Goal: Entertainment & Leisure: Browse casually

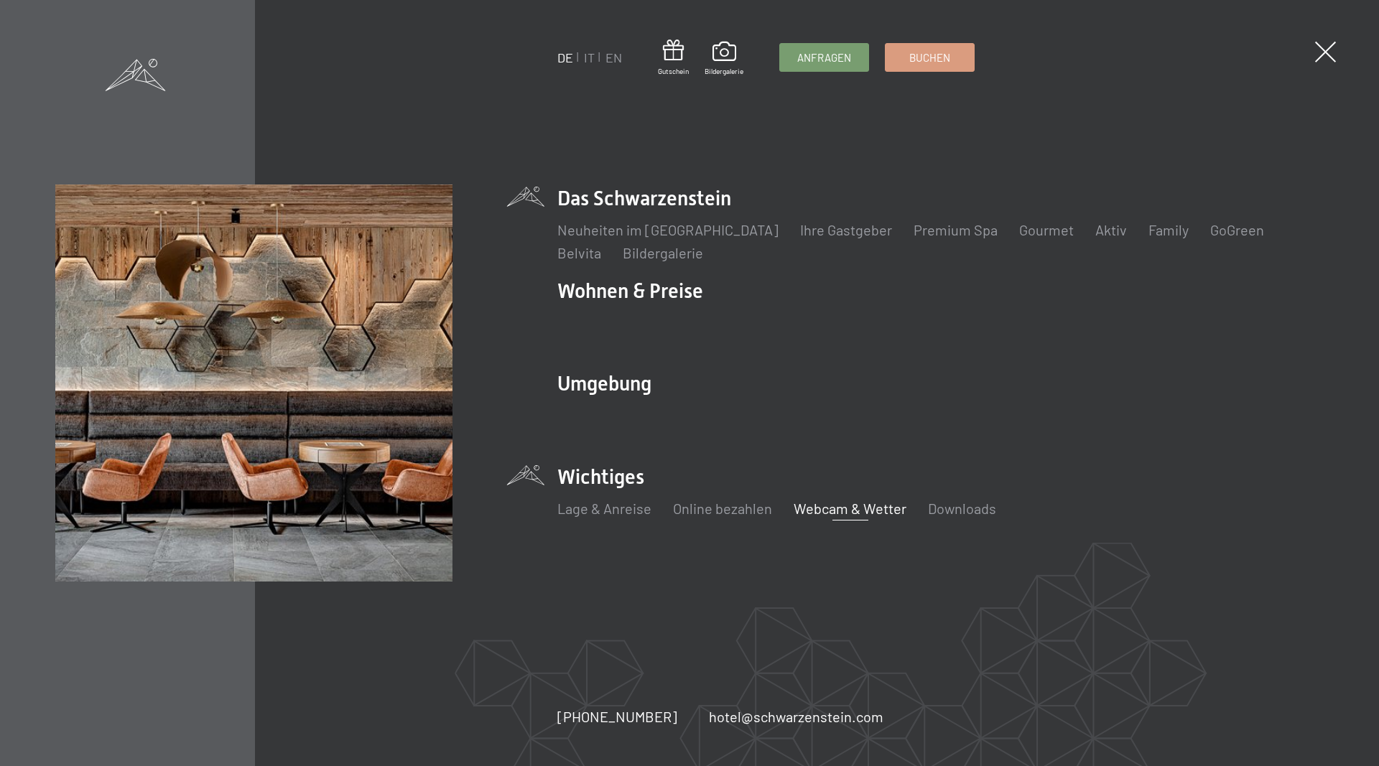
click at [857, 511] on link "Webcam & Wetter" at bounding box center [849, 508] width 113 height 17
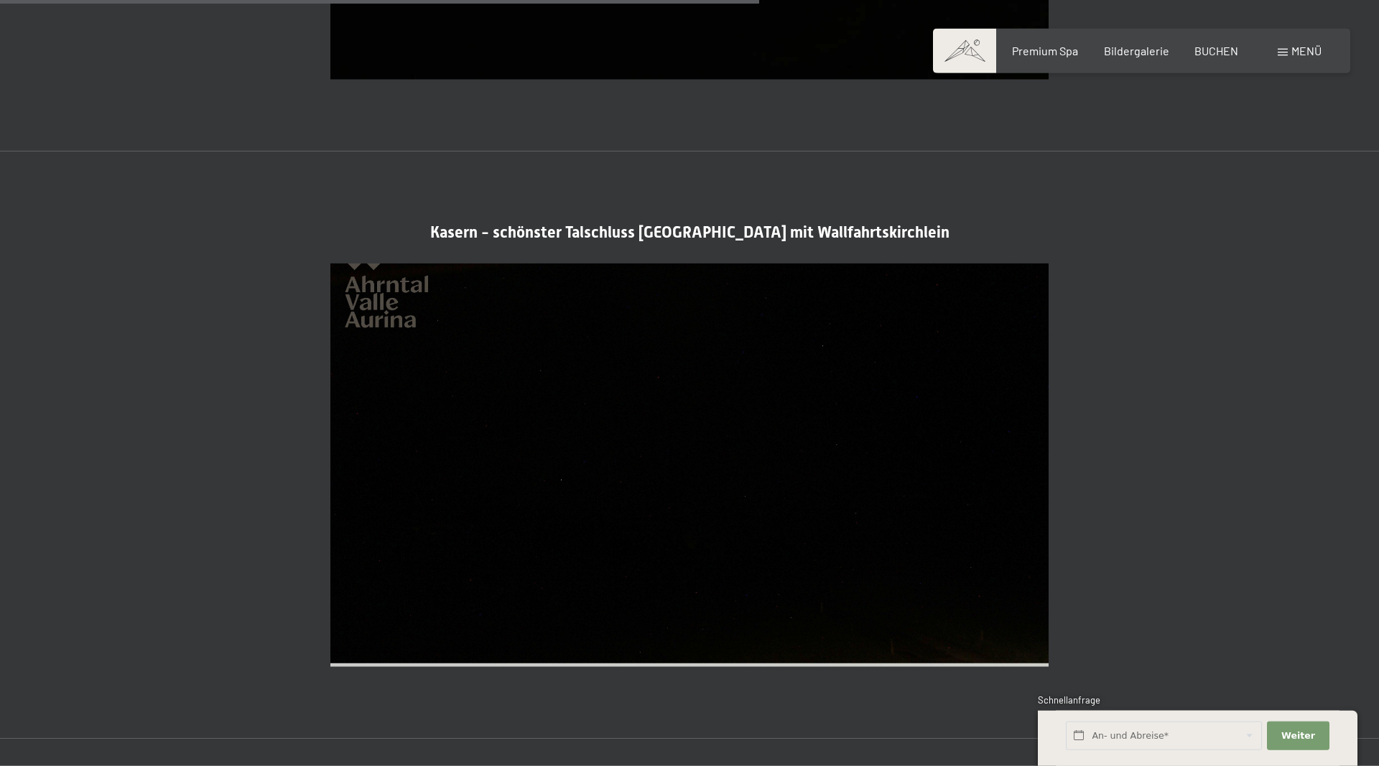
scroll to position [2856, 0]
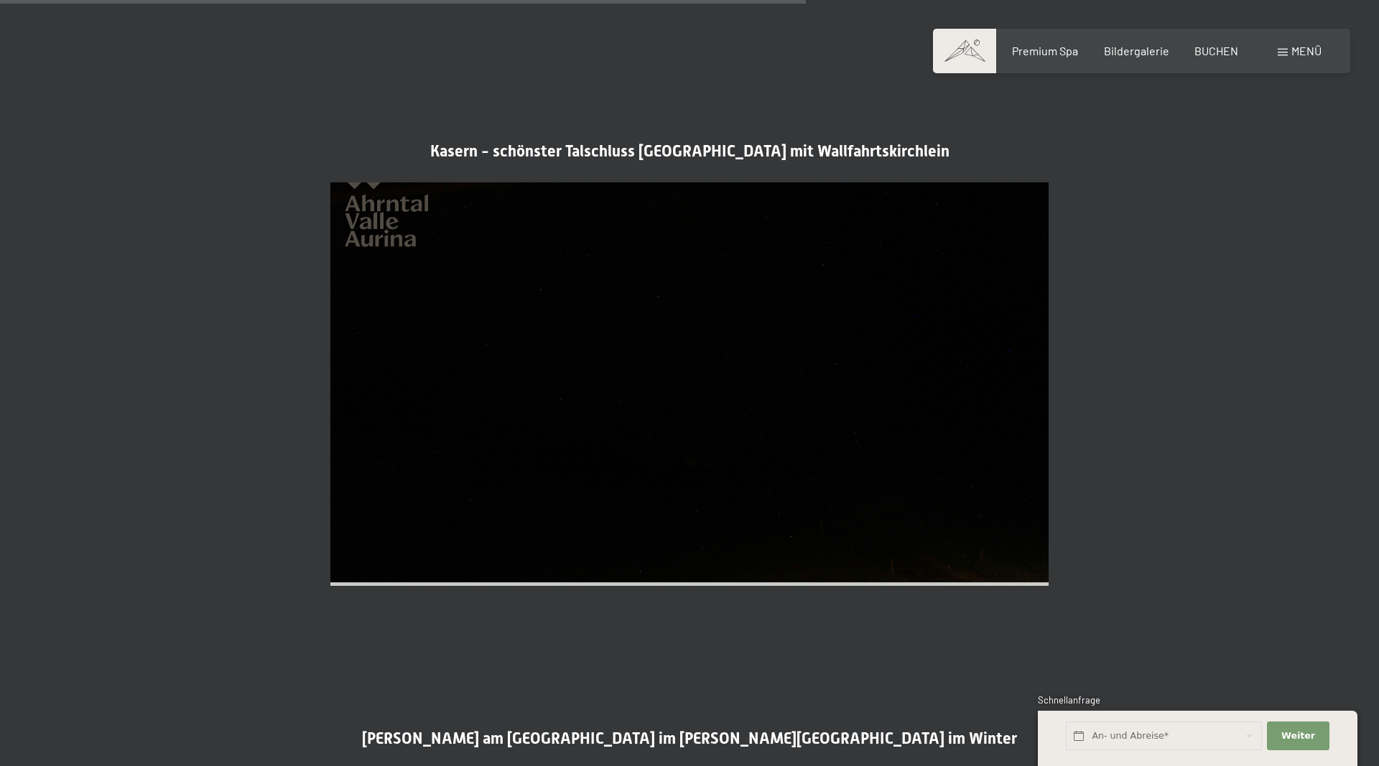
click at [1287, 57] on div "Menü" at bounding box center [1299, 51] width 44 height 16
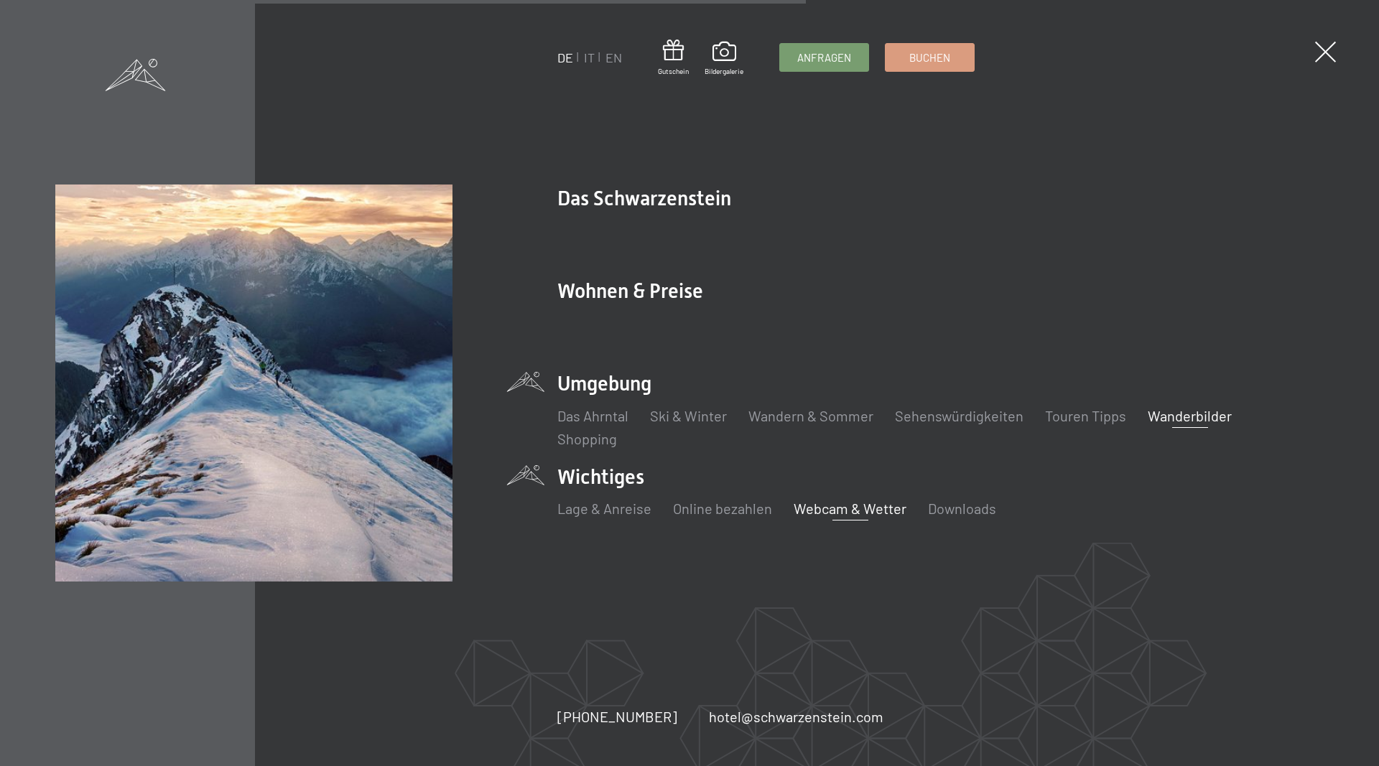
click at [1165, 416] on link "Wanderbilder" at bounding box center [1189, 415] width 84 height 17
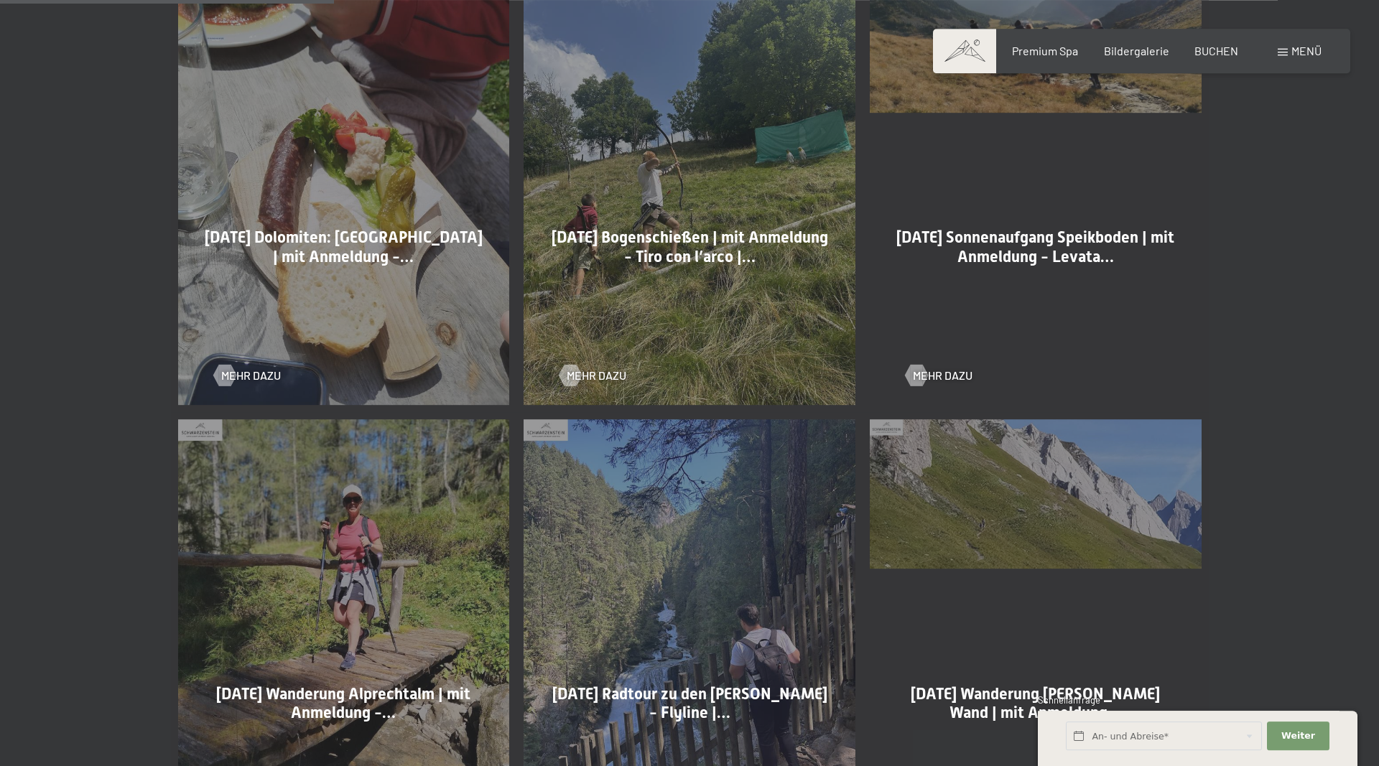
scroll to position [952, 0]
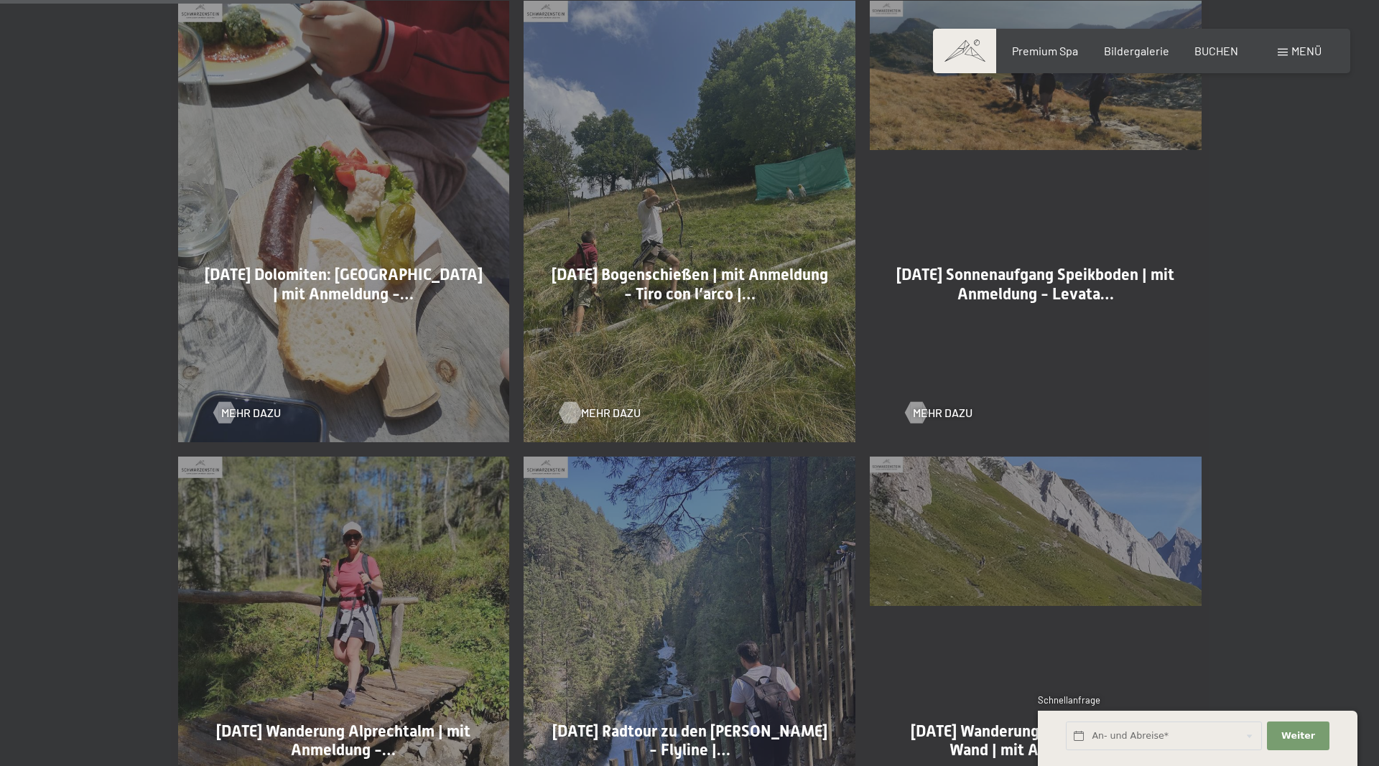
click at [585, 413] on span "Mehr dazu" at bounding box center [611, 413] width 60 height 16
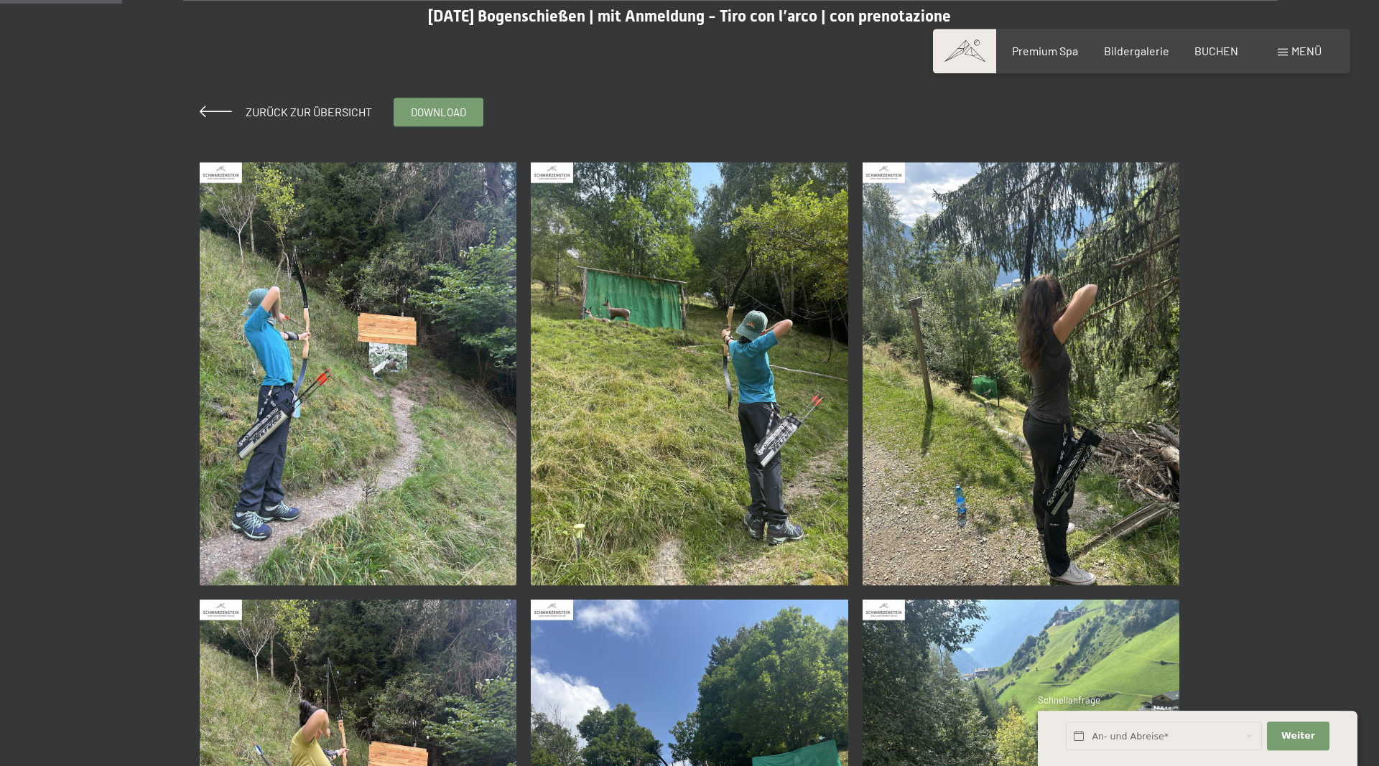
scroll to position [146, 0]
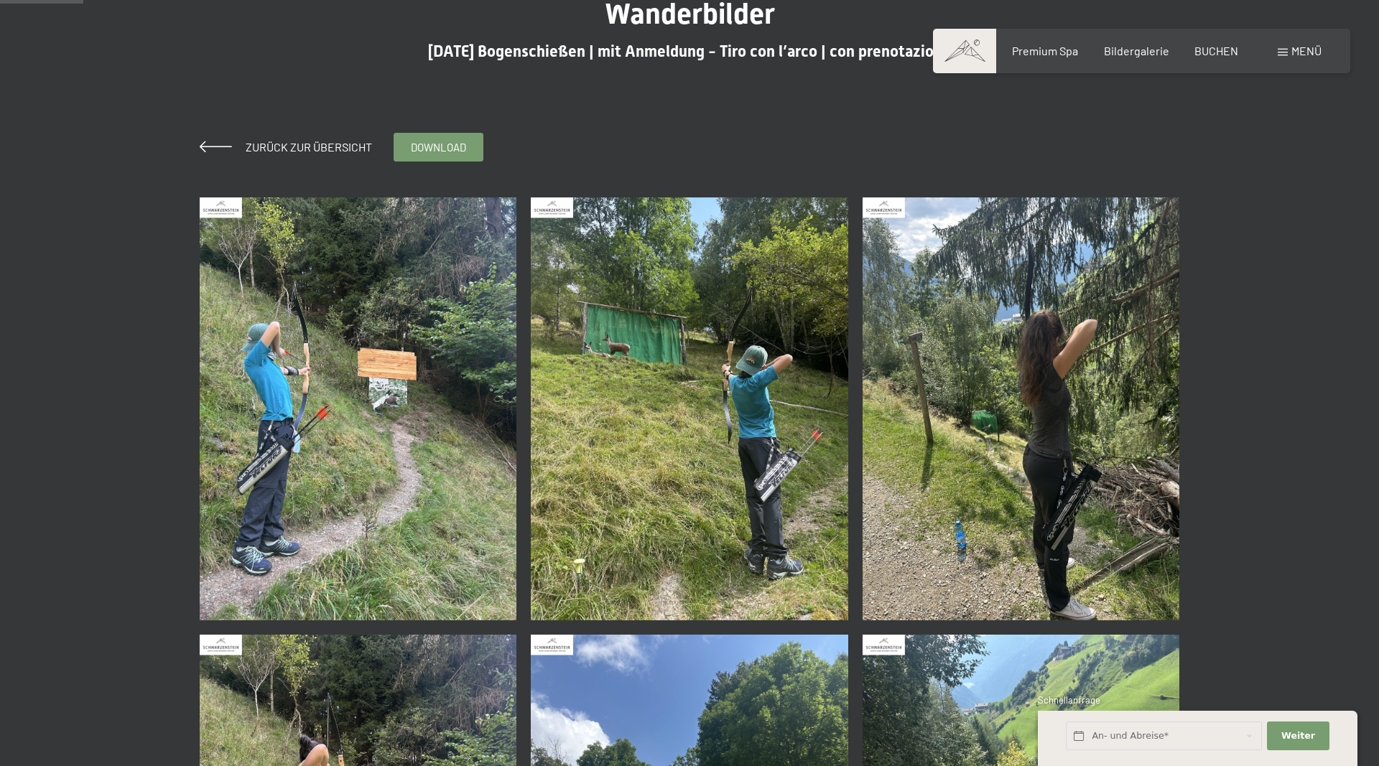
click at [995, 382] on img at bounding box center [1020, 408] width 317 height 423
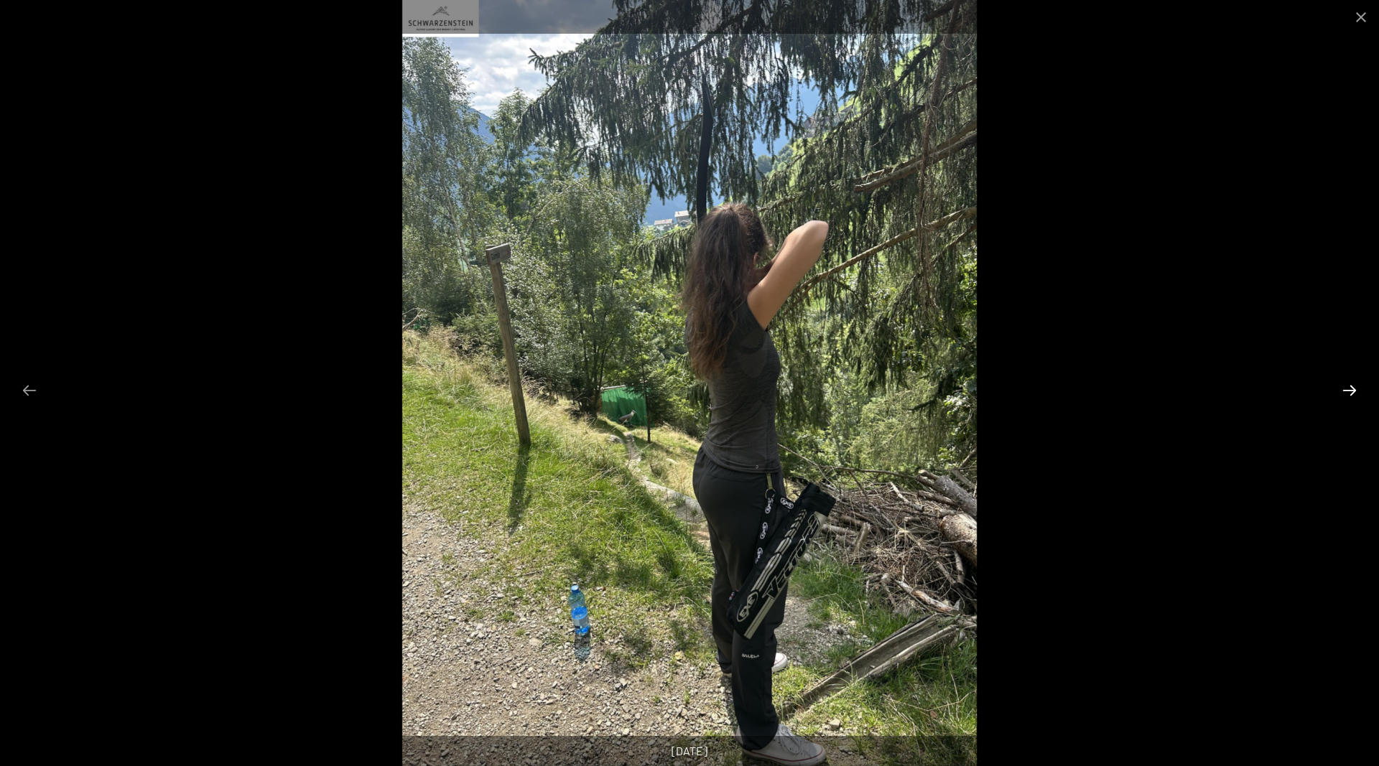
click at [1343, 395] on button "Next slide" at bounding box center [1349, 390] width 30 height 28
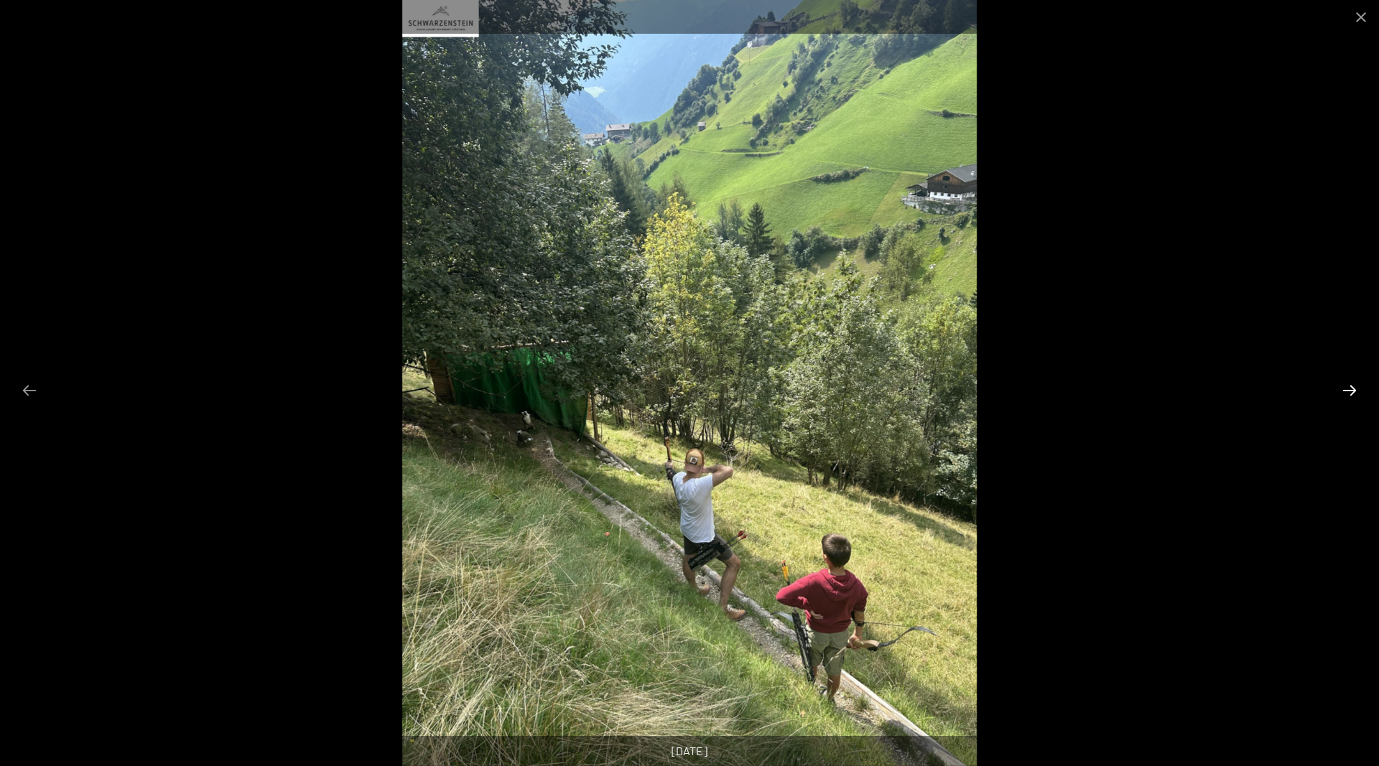
click at [1343, 395] on button "Next slide" at bounding box center [1349, 390] width 30 height 28
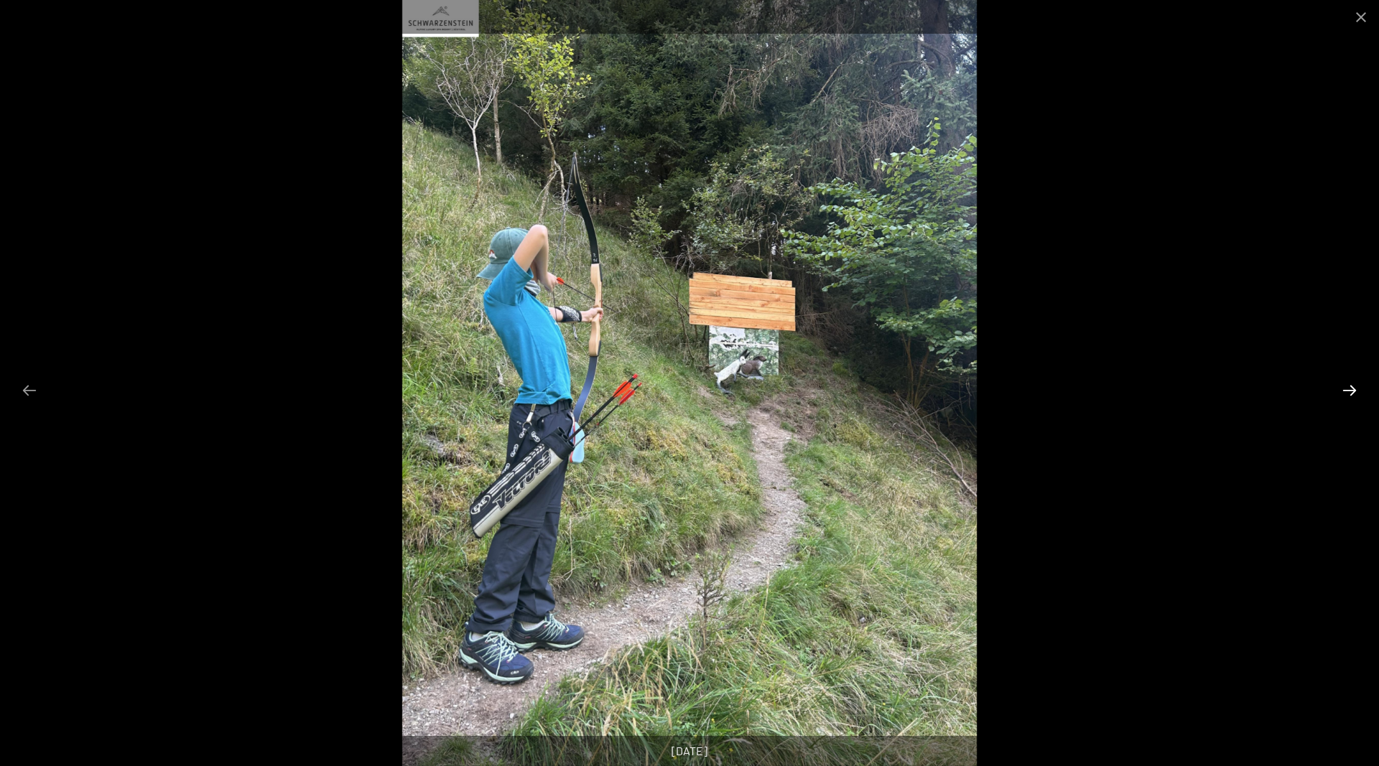
click at [1343, 395] on button "Next slide" at bounding box center [1349, 390] width 30 height 28
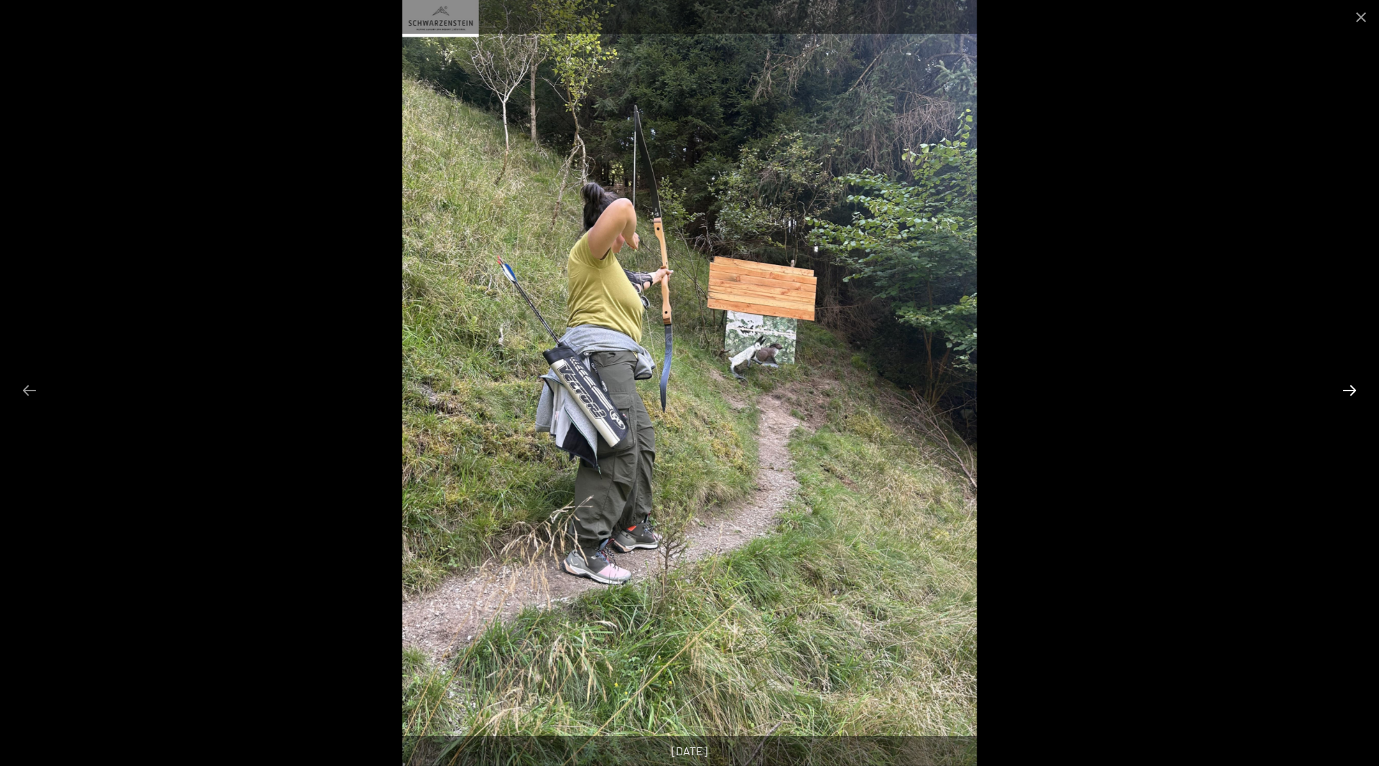
click at [1343, 395] on button "Next slide" at bounding box center [1349, 390] width 30 height 28
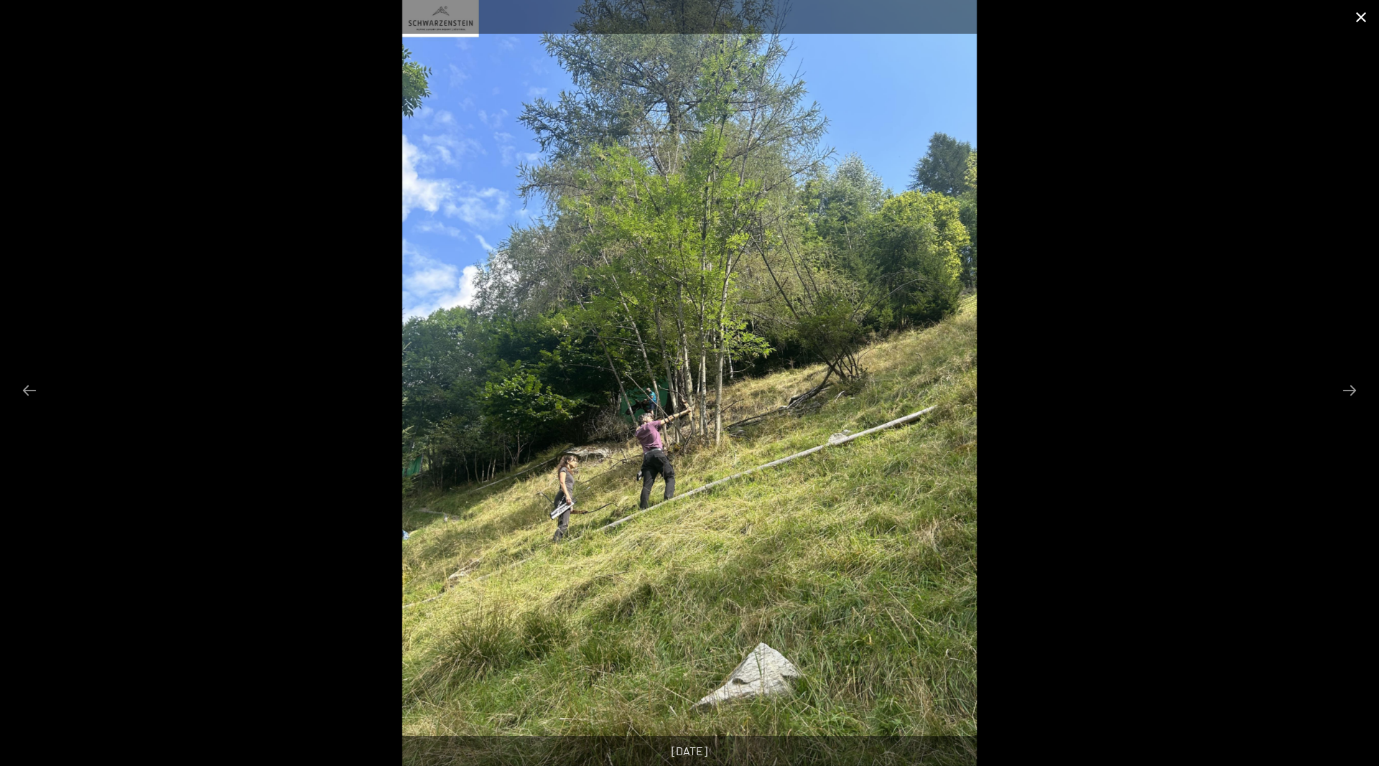
click at [1355, 16] on button "Close gallery" at bounding box center [1361, 17] width 36 height 34
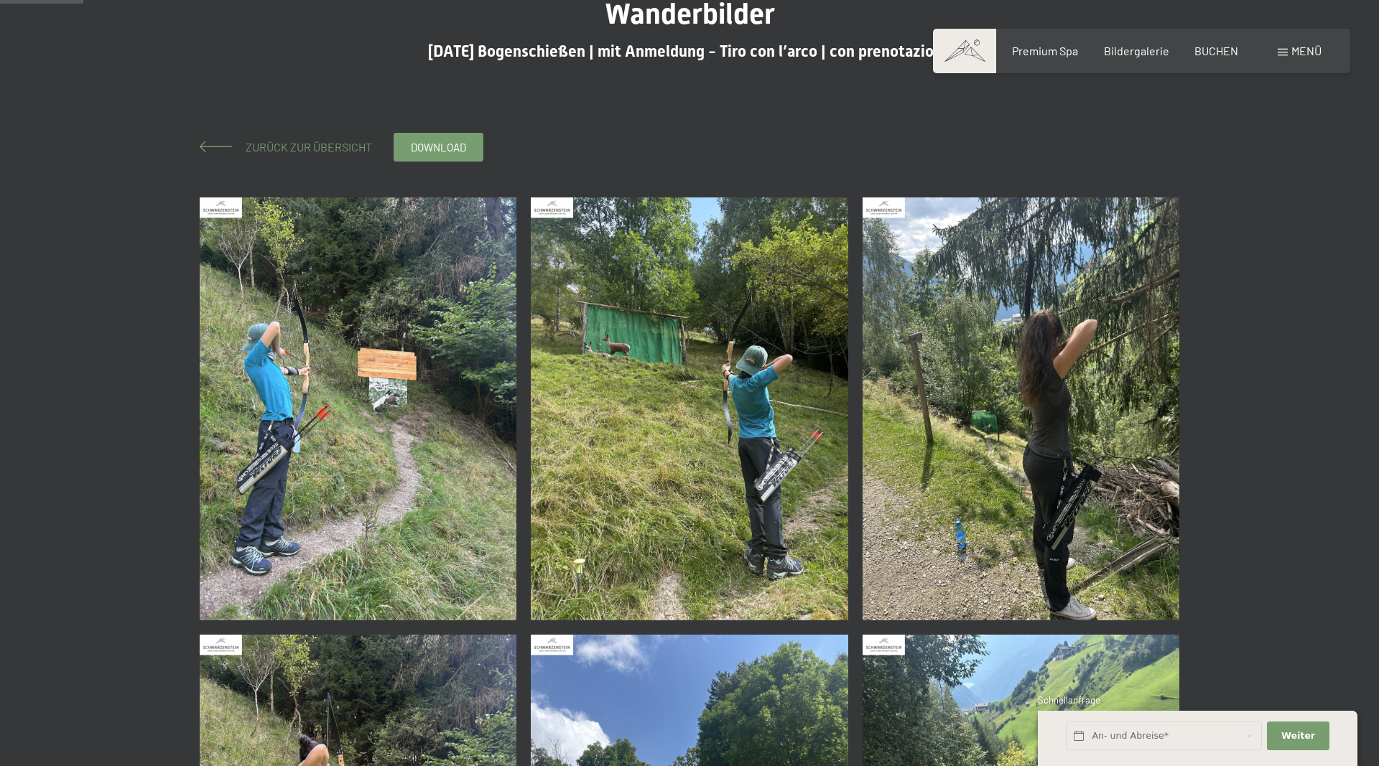
click at [328, 147] on span "Zurück zur Übersicht" at bounding box center [303, 147] width 138 height 14
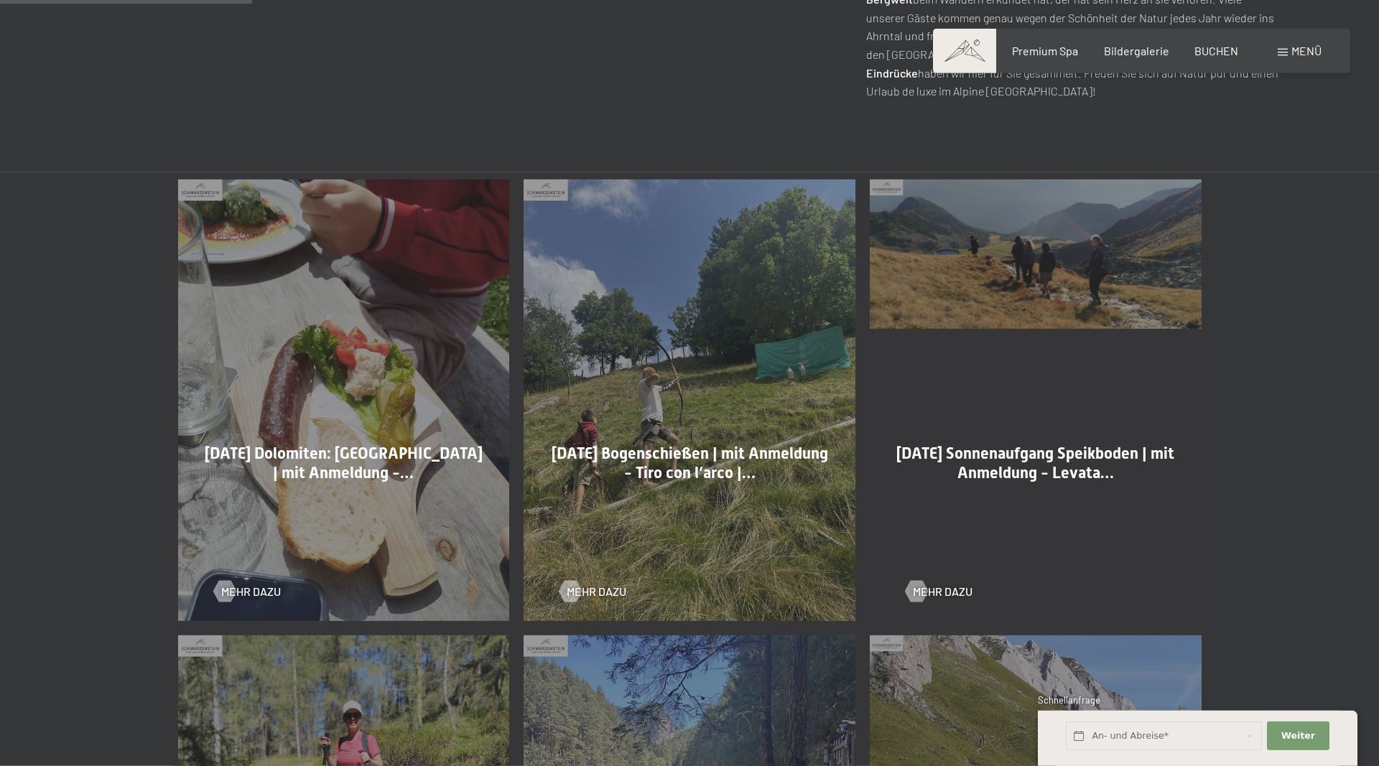
scroll to position [879, 0]
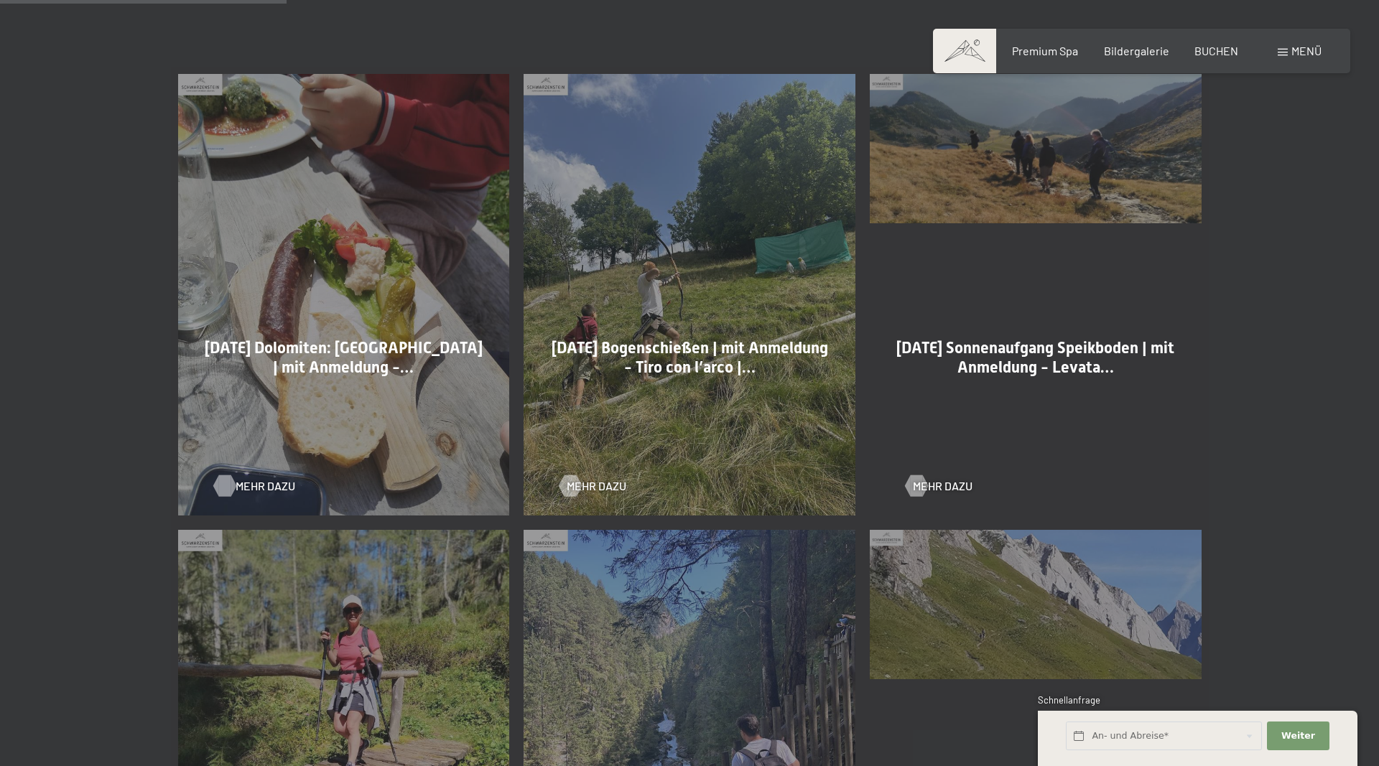
click at [244, 486] on span "Mehr dazu" at bounding box center [266, 486] width 60 height 16
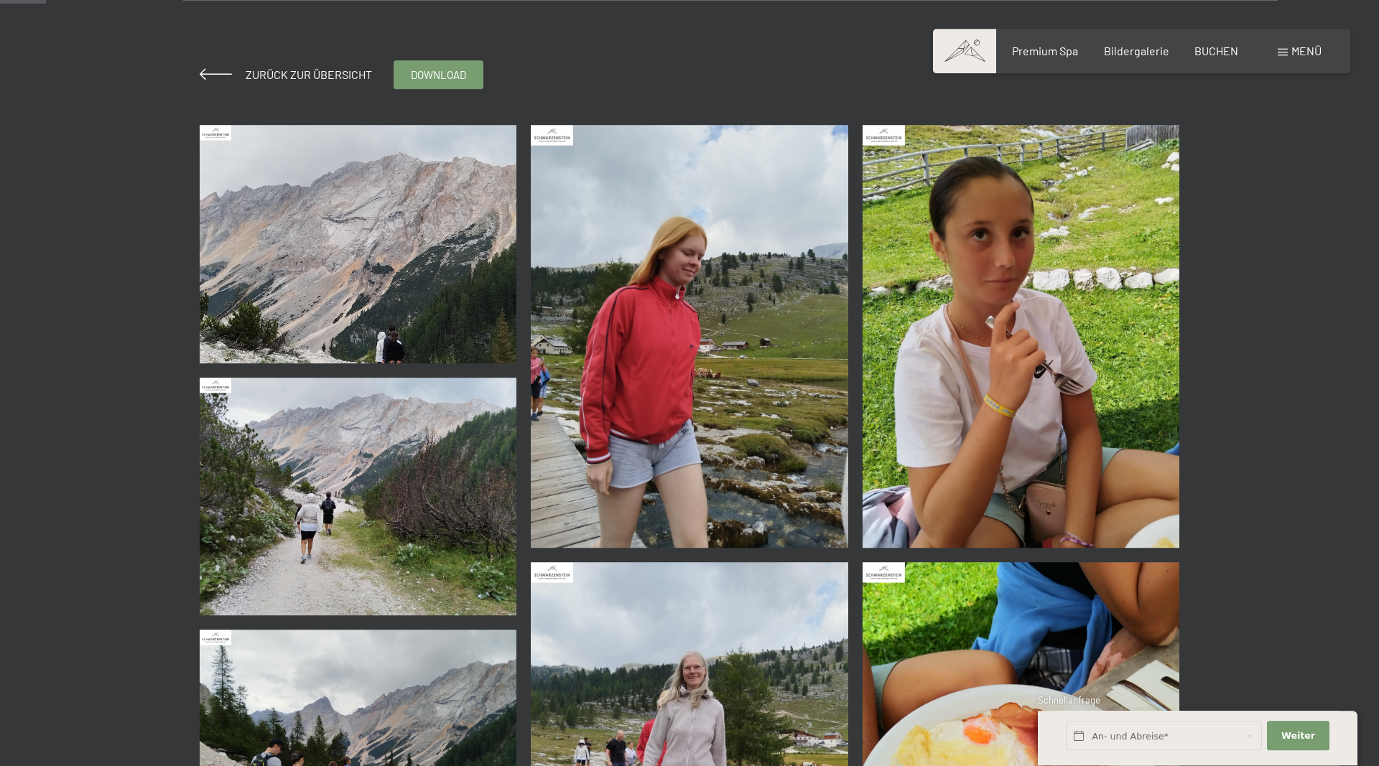
scroll to position [220, 0]
click at [348, 323] on img at bounding box center [358, 243] width 317 height 238
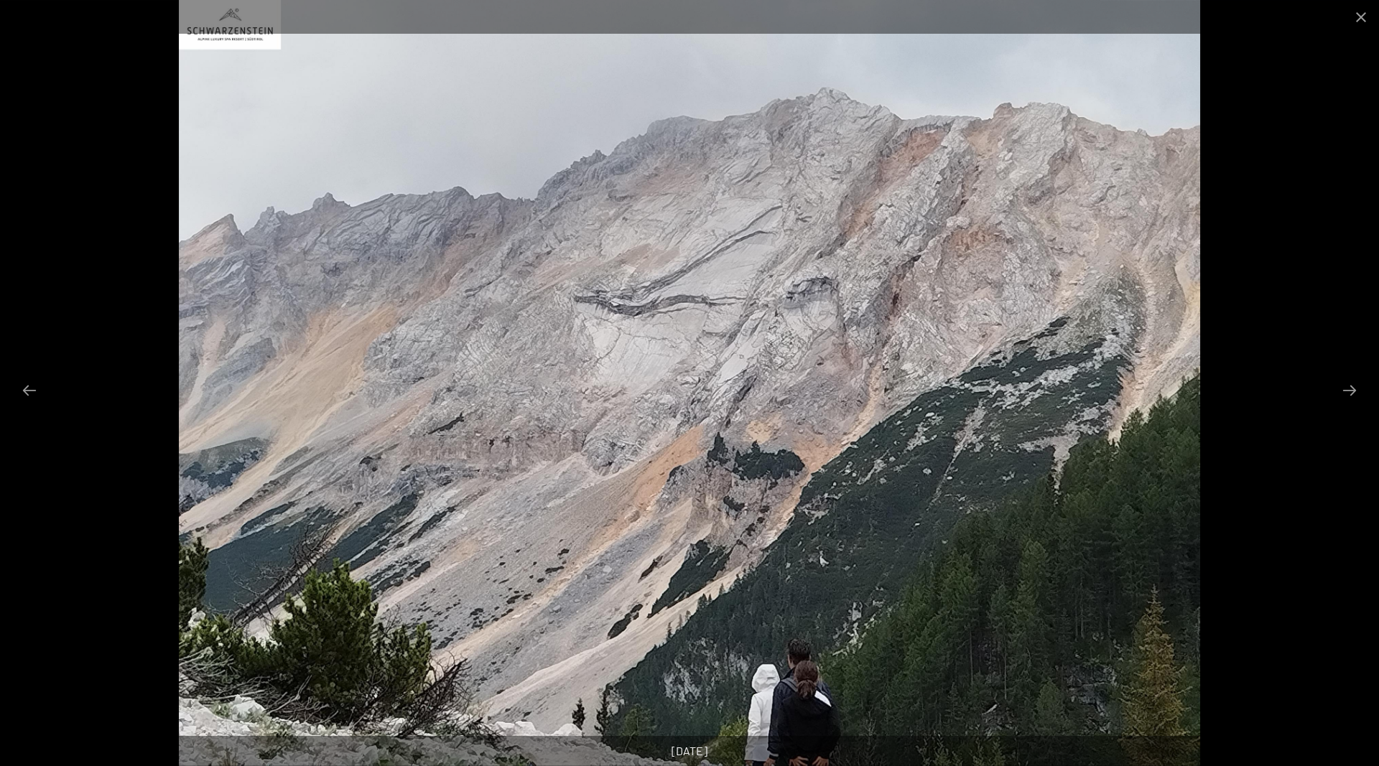
scroll to position [366, 0]
click at [1349, 386] on button "Next slide" at bounding box center [1349, 390] width 30 height 28
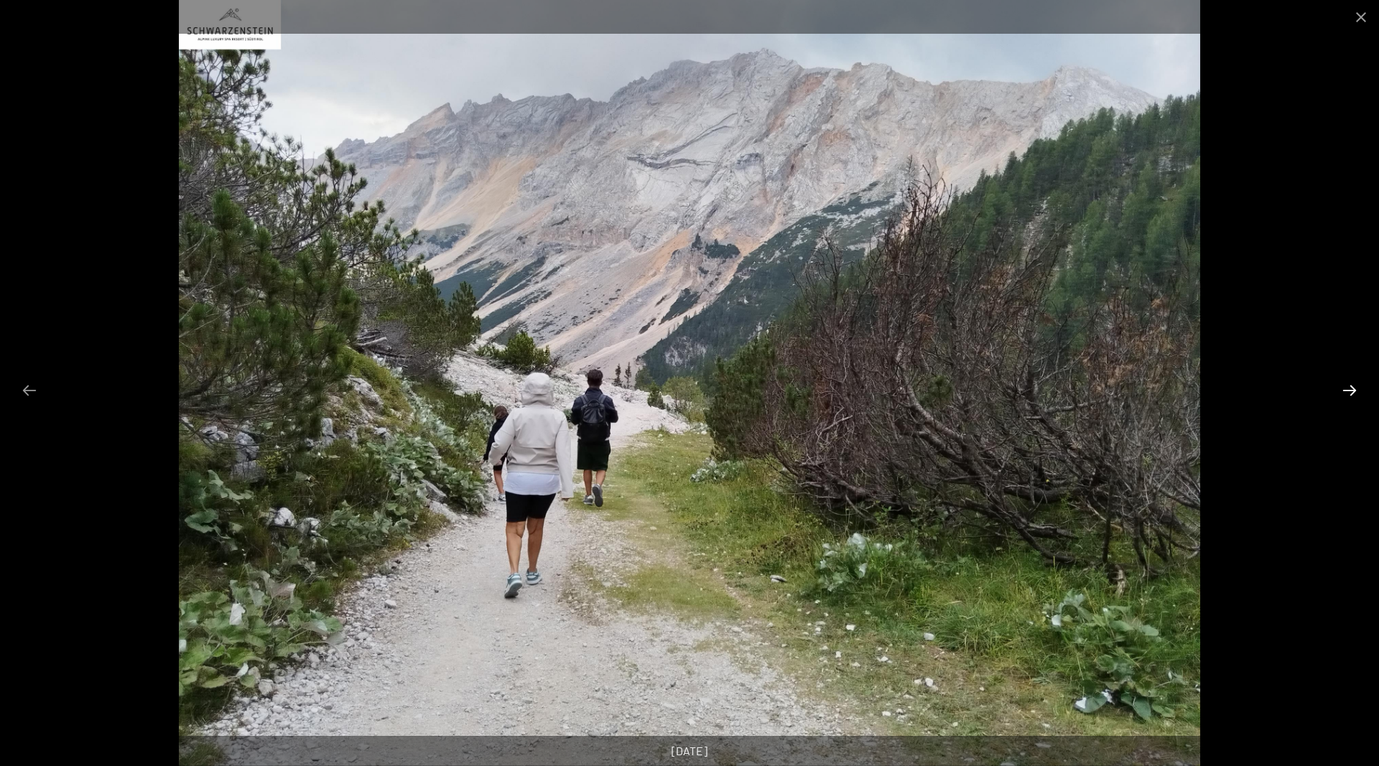
click at [1349, 386] on button "Next slide" at bounding box center [1349, 390] width 30 height 28
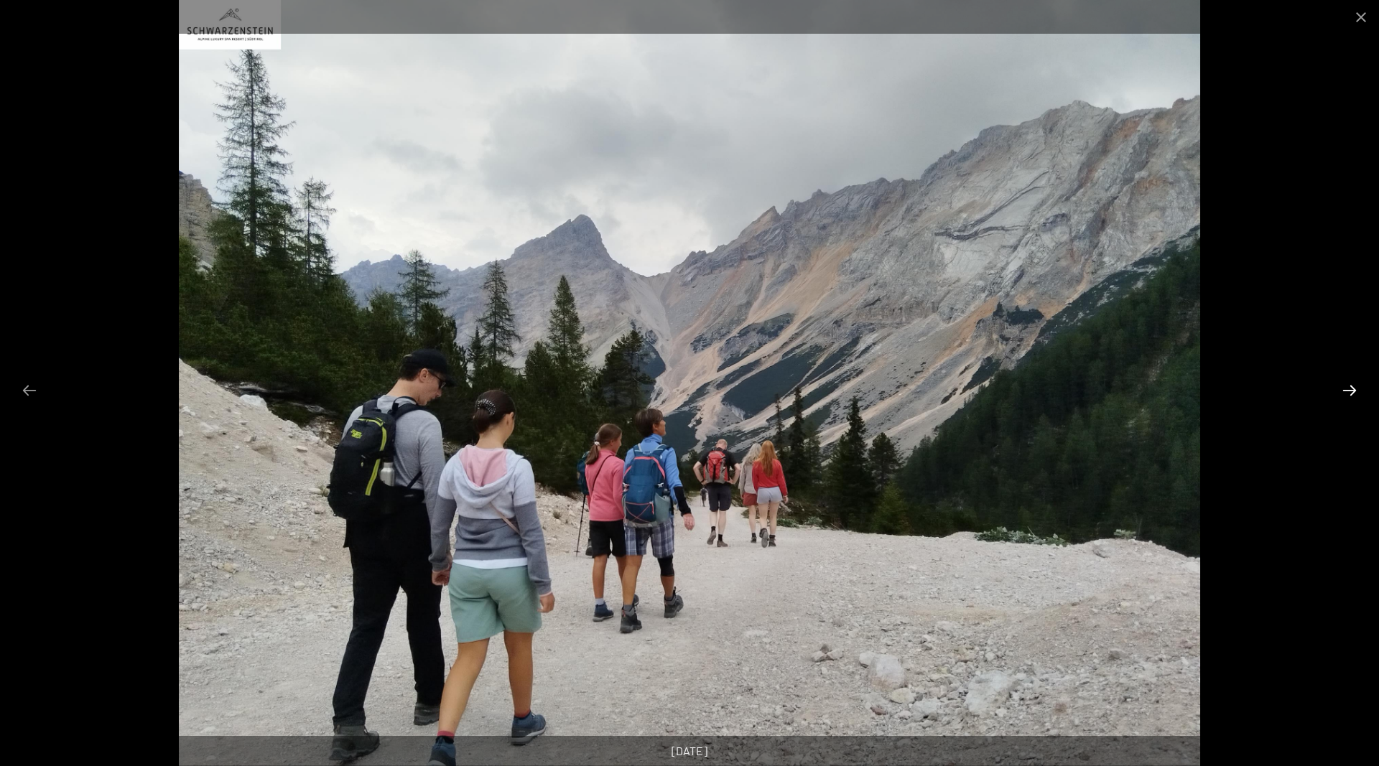
click at [1349, 386] on button "Next slide" at bounding box center [1349, 390] width 30 height 28
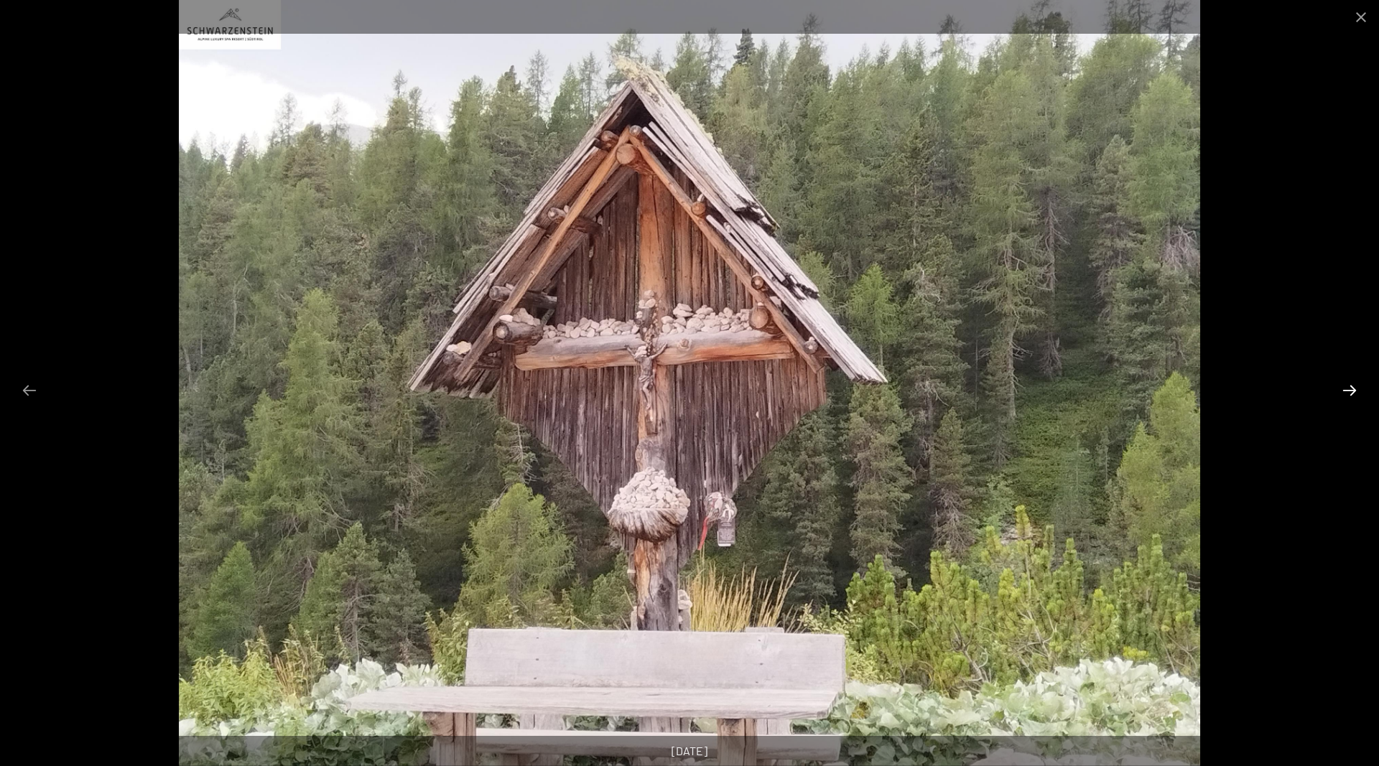
click at [1349, 386] on button "Next slide" at bounding box center [1349, 390] width 30 height 28
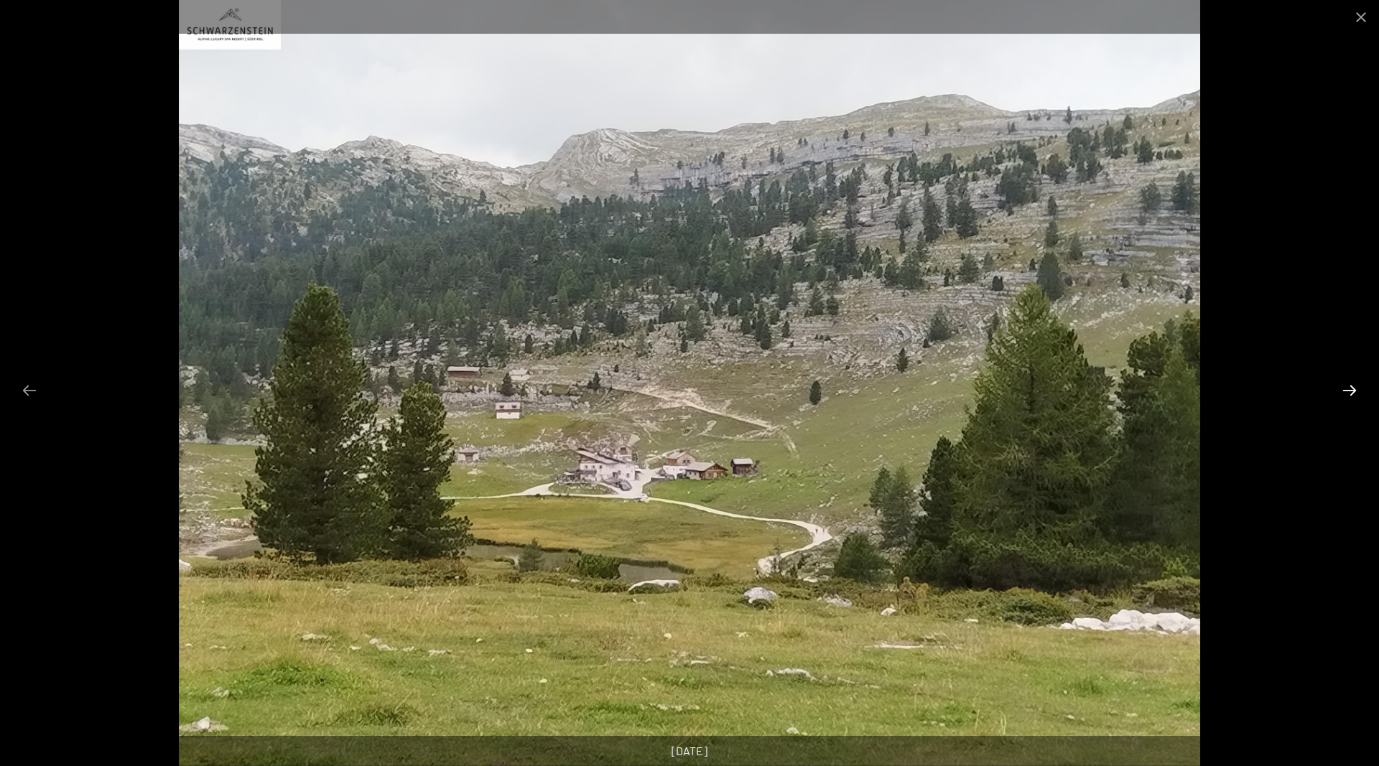
click at [1349, 386] on button "Next slide" at bounding box center [1349, 390] width 30 height 28
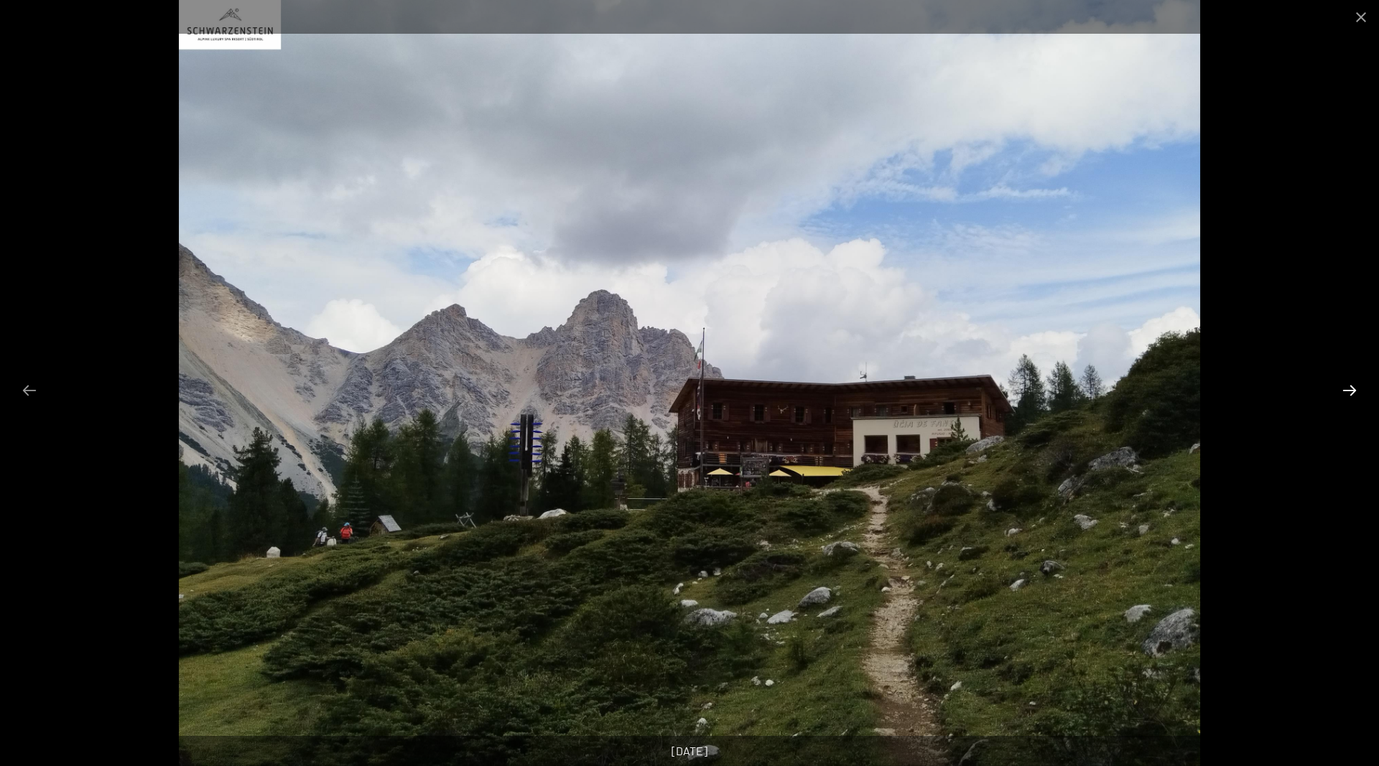
click at [1349, 386] on button "Next slide" at bounding box center [1349, 390] width 30 height 28
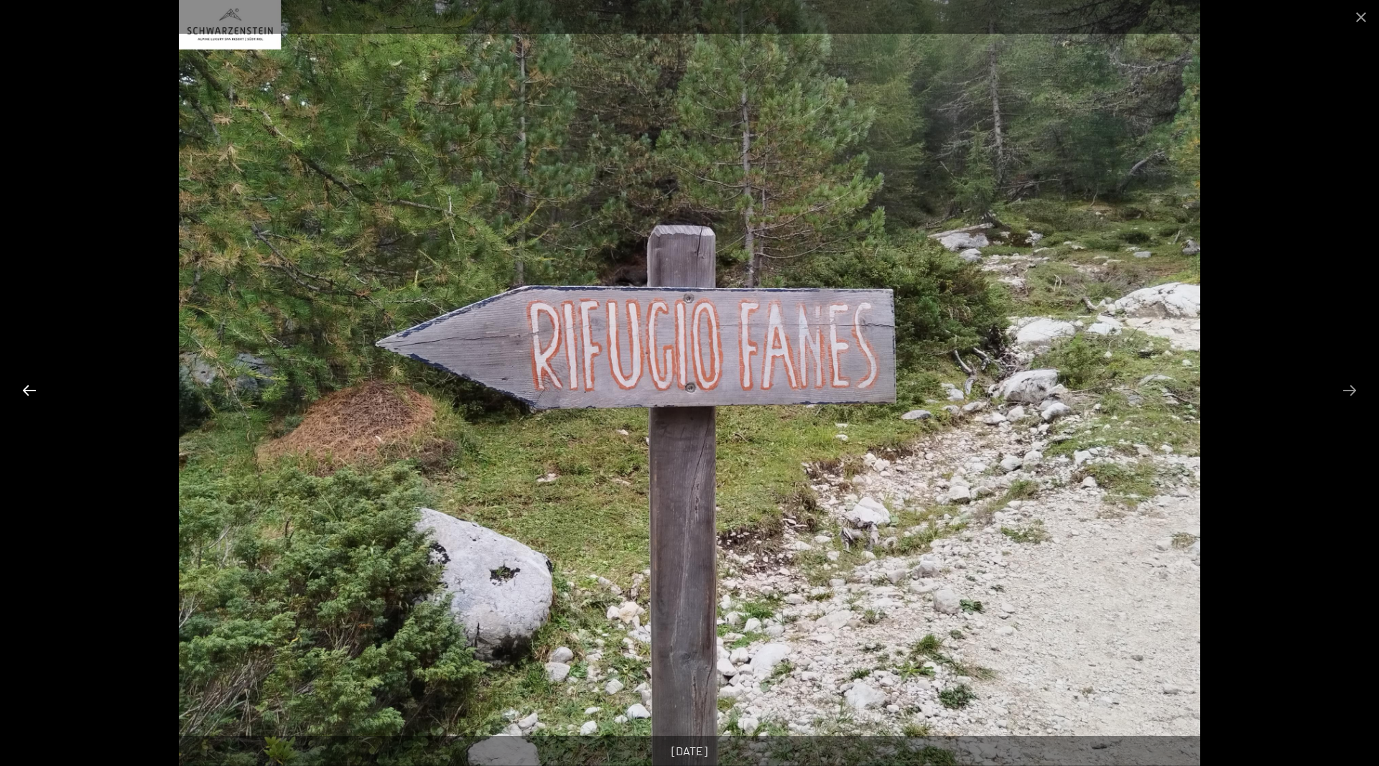
click at [32, 395] on button "Previous slide" at bounding box center [29, 390] width 30 height 28
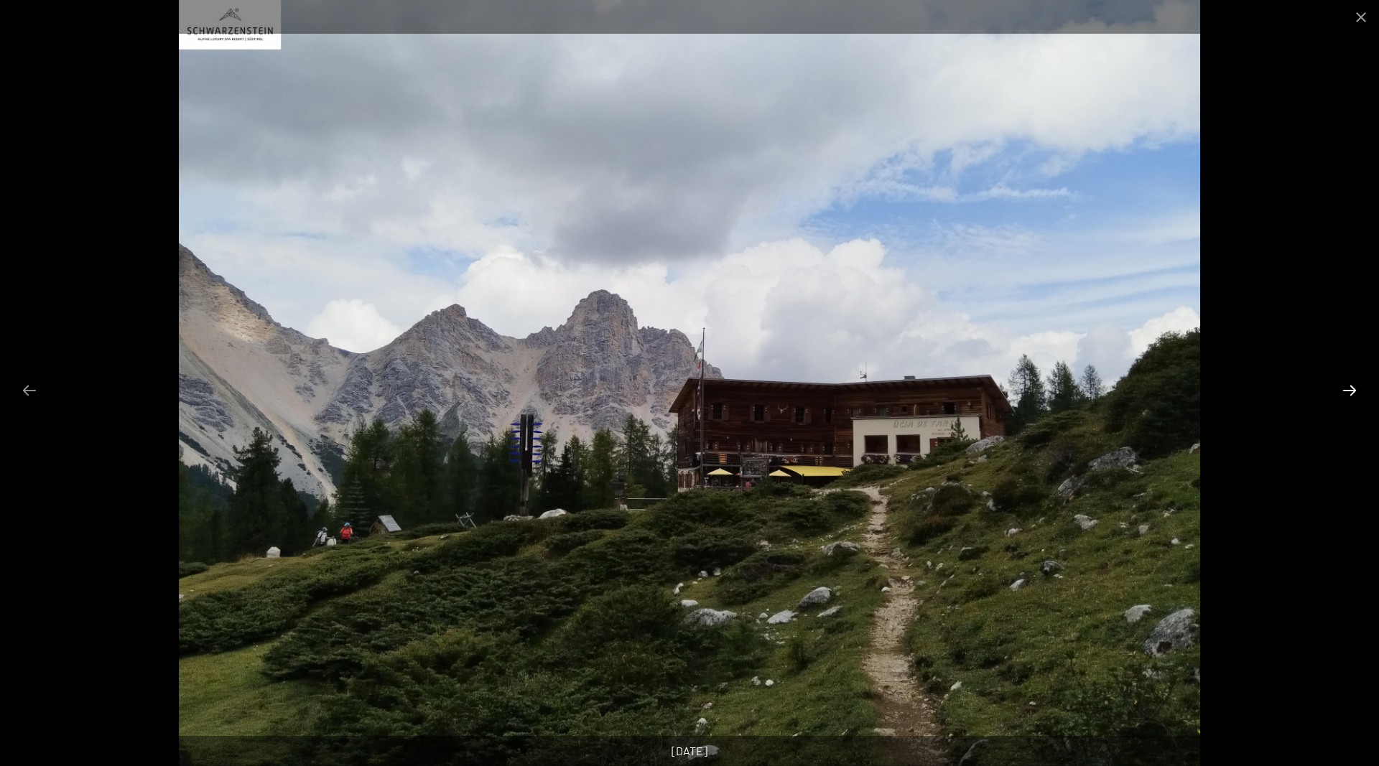
click at [1343, 385] on button "Next slide" at bounding box center [1349, 390] width 30 height 28
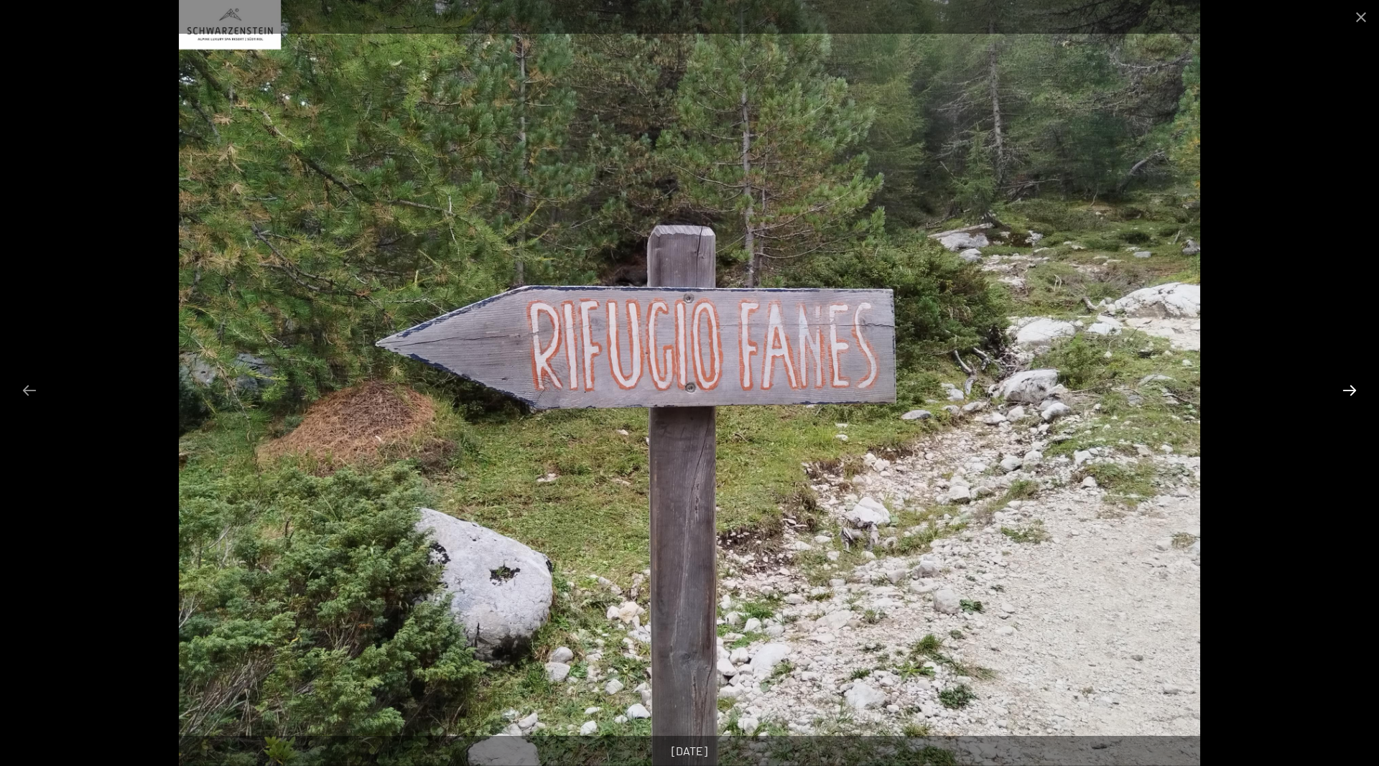
click at [1343, 385] on button "Next slide" at bounding box center [1349, 390] width 30 height 28
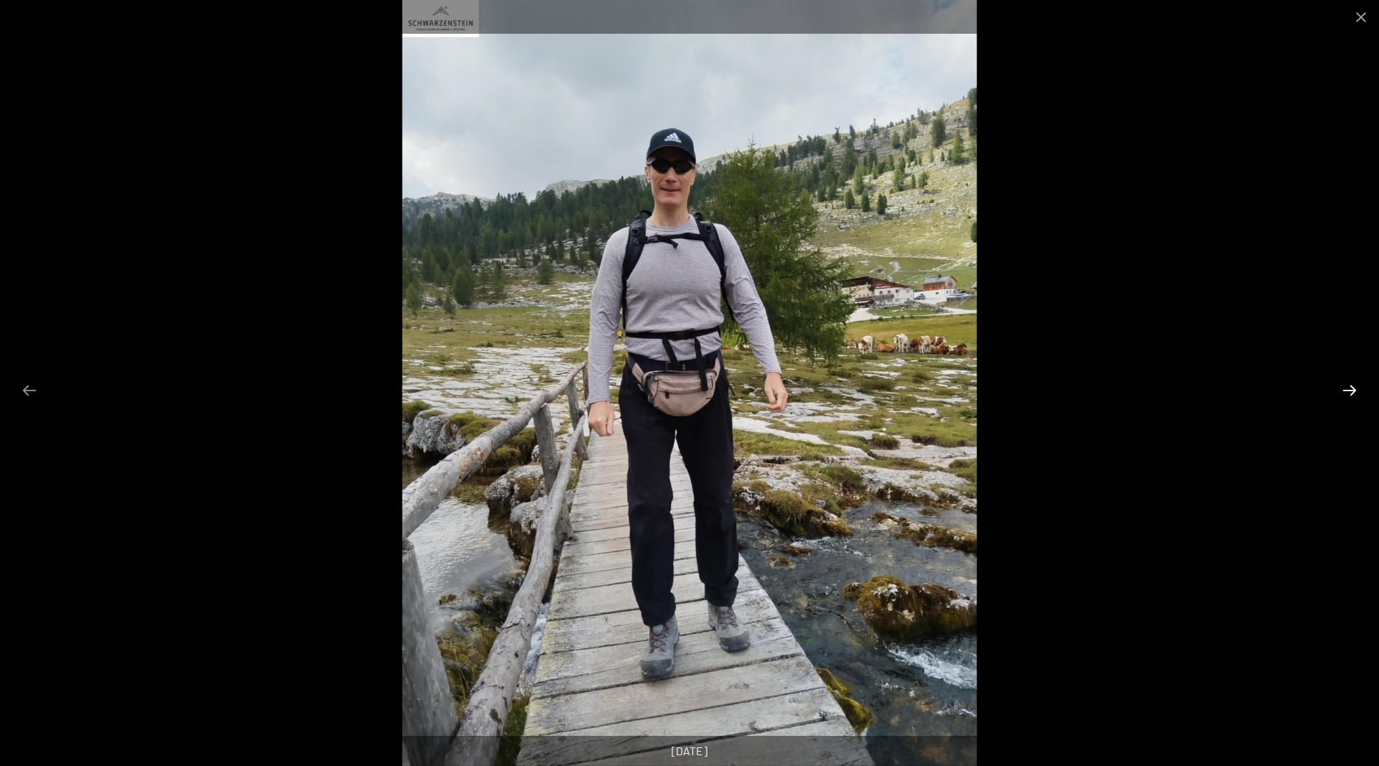
click at [1343, 385] on button "Next slide" at bounding box center [1349, 390] width 30 height 28
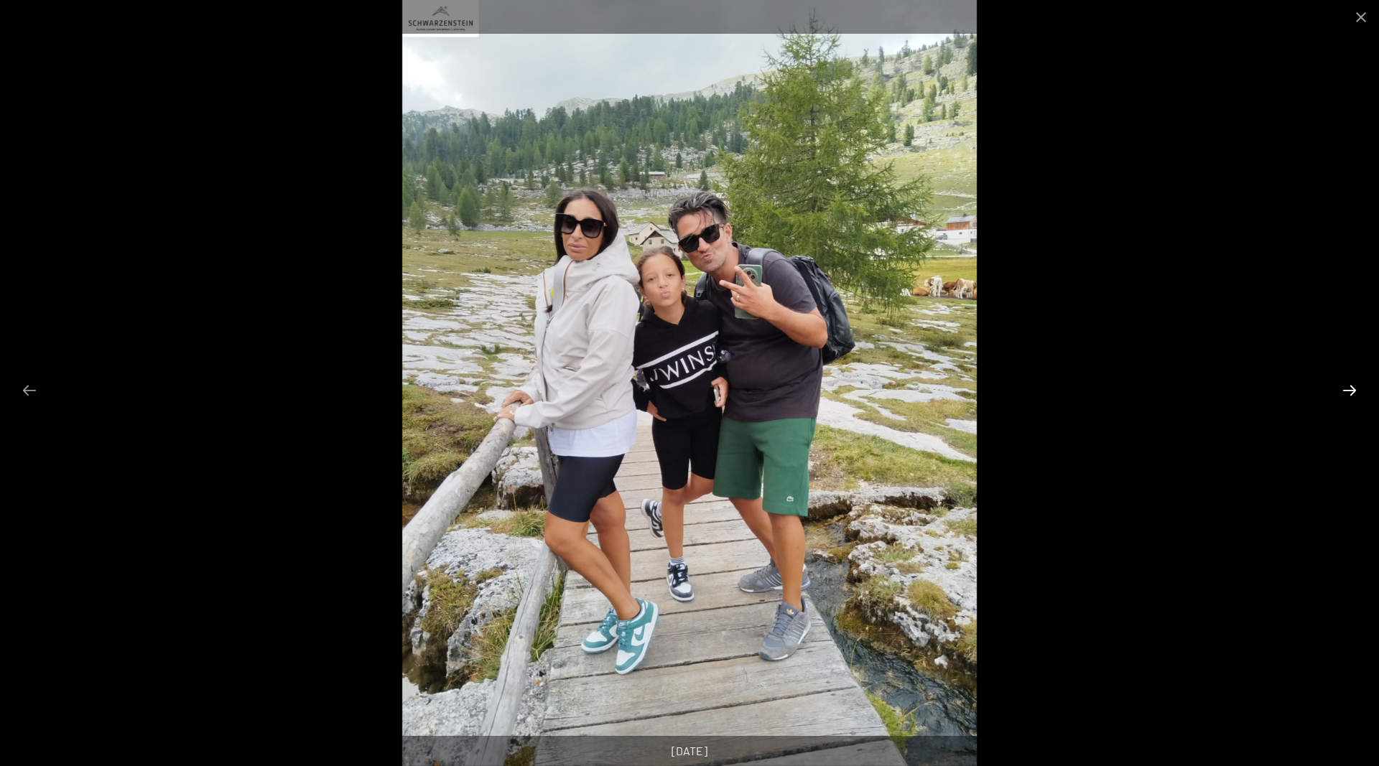
click at [1343, 385] on button "Next slide" at bounding box center [1349, 390] width 30 height 28
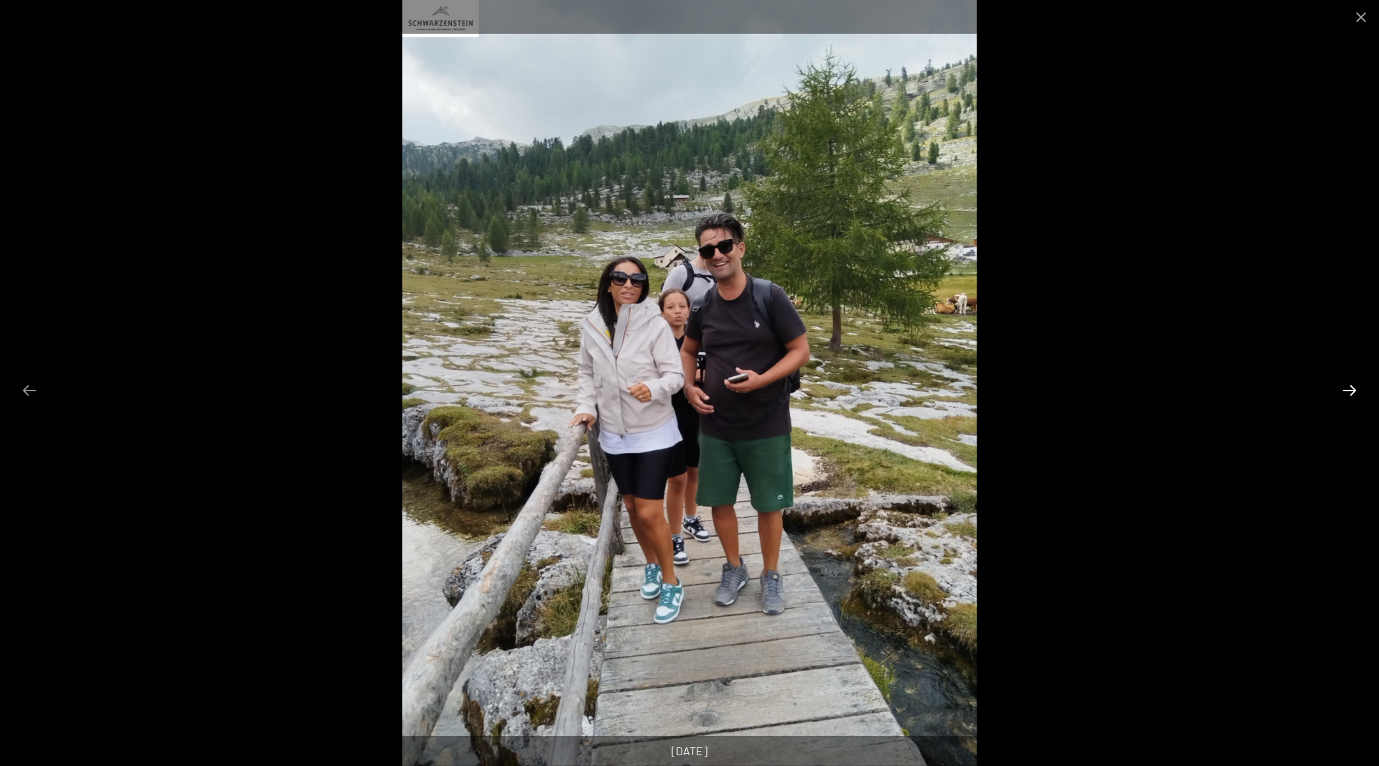
click at [1343, 385] on button "Next slide" at bounding box center [1349, 390] width 30 height 28
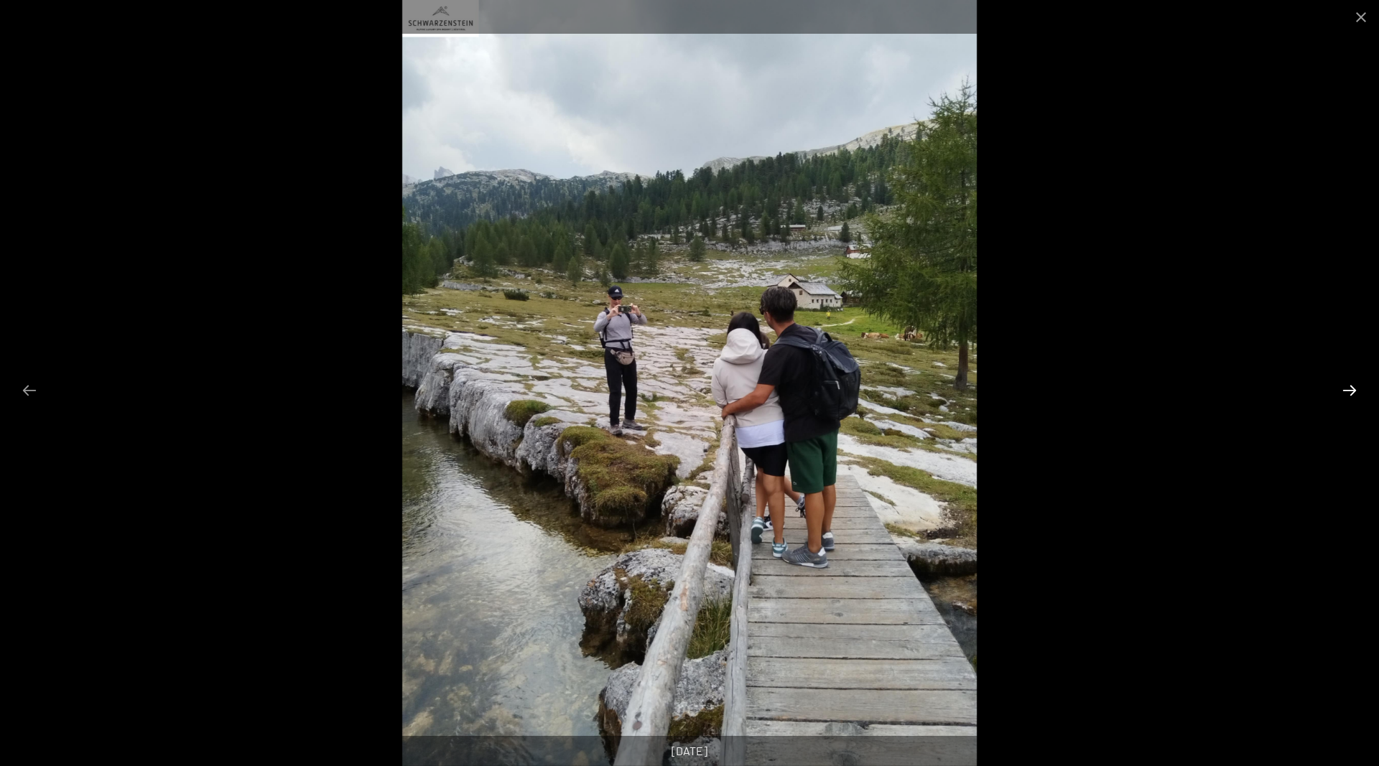
click at [1343, 385] on button "Next slide" at bounding box center [1349, 390] width 30 height 28
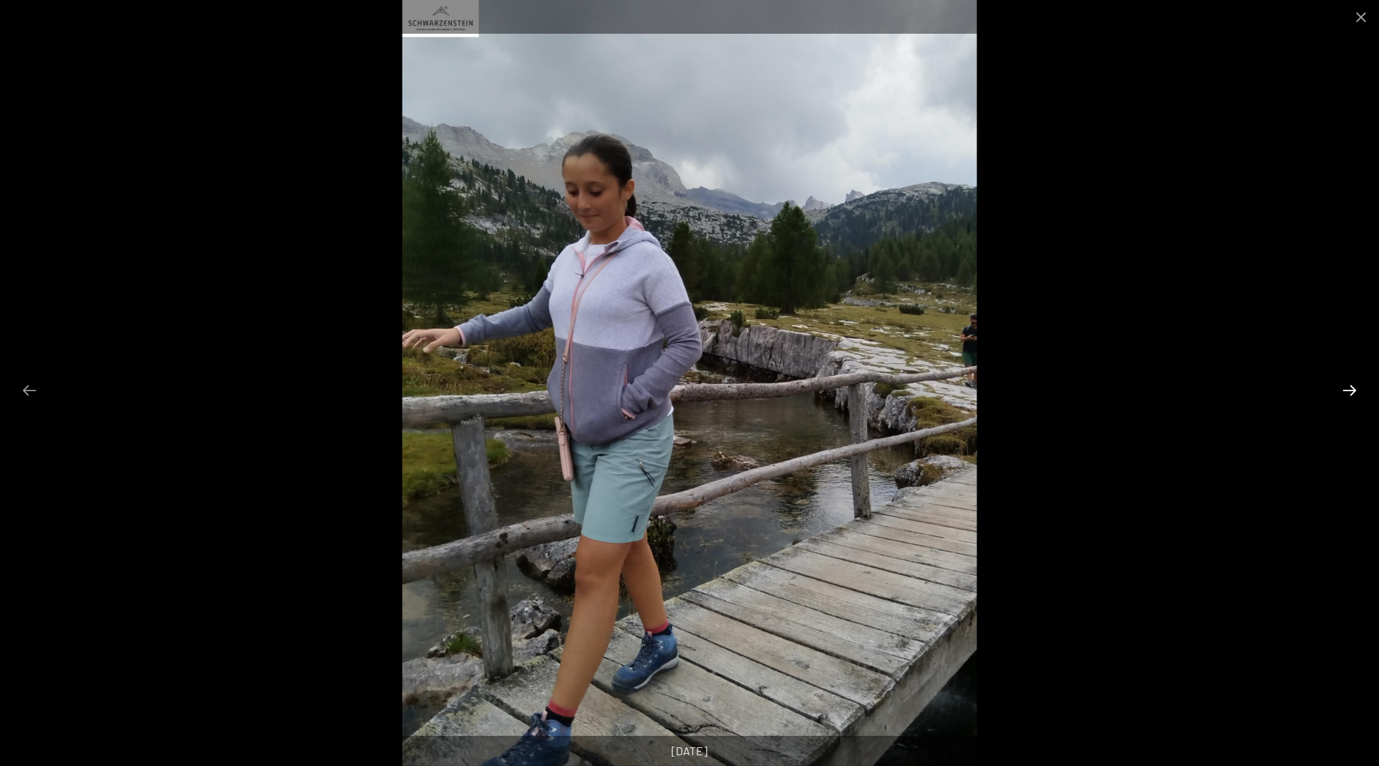
click at [1343, 385] on button "Next slide" at bounding box center [1349, 390] width 30 height 28
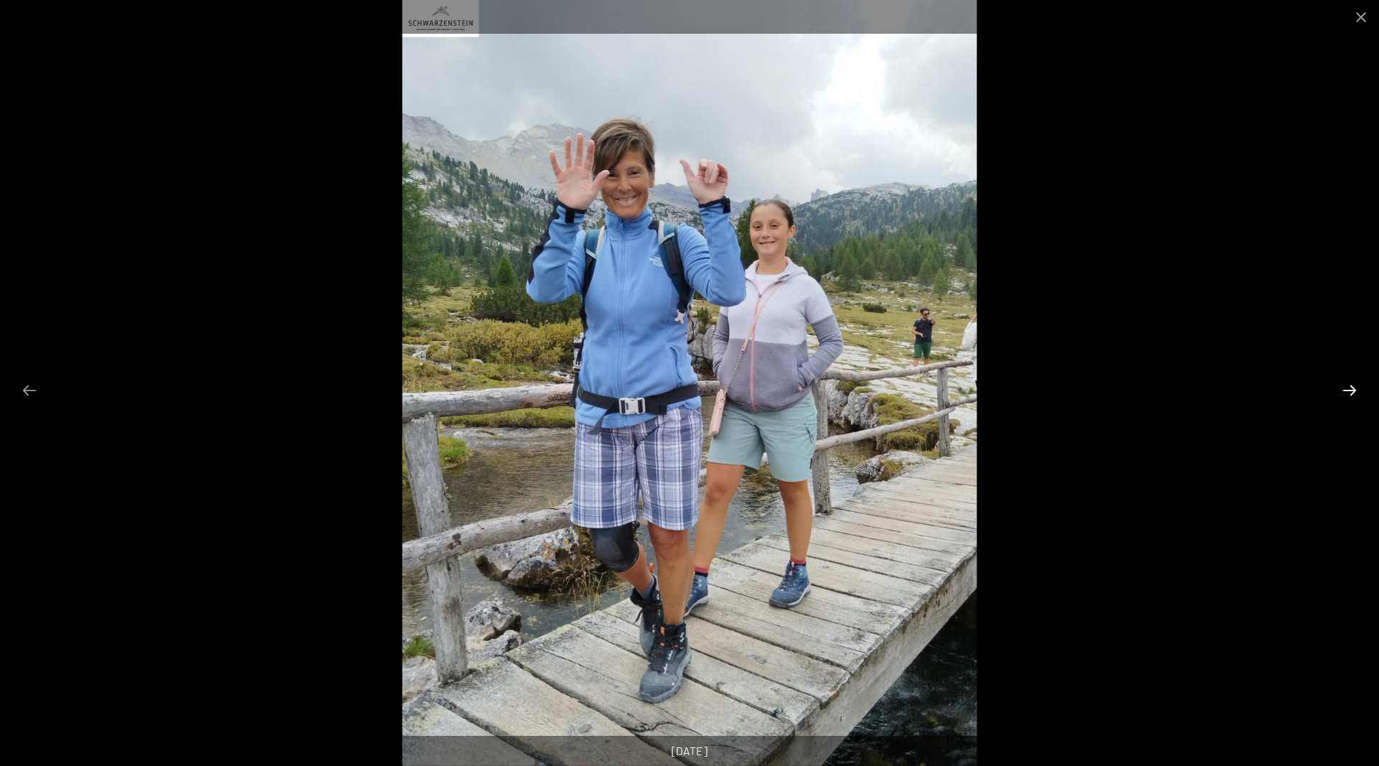
click at [1343, 385] on button "Next slide" at bounding box center [1349, 390] width 30 height 28
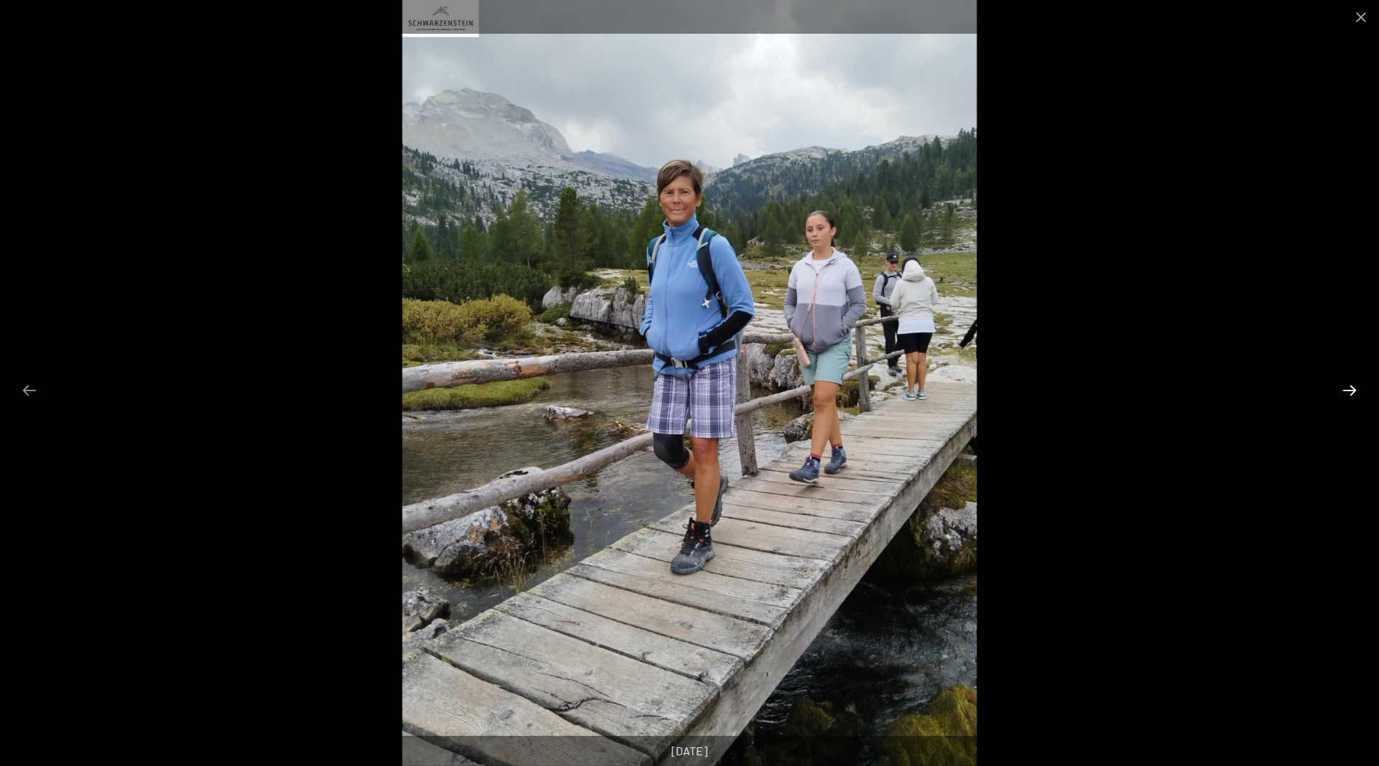
click at [1343, 385] on button "Next slide" at bounding box center [1349, 390] width 30 height 28
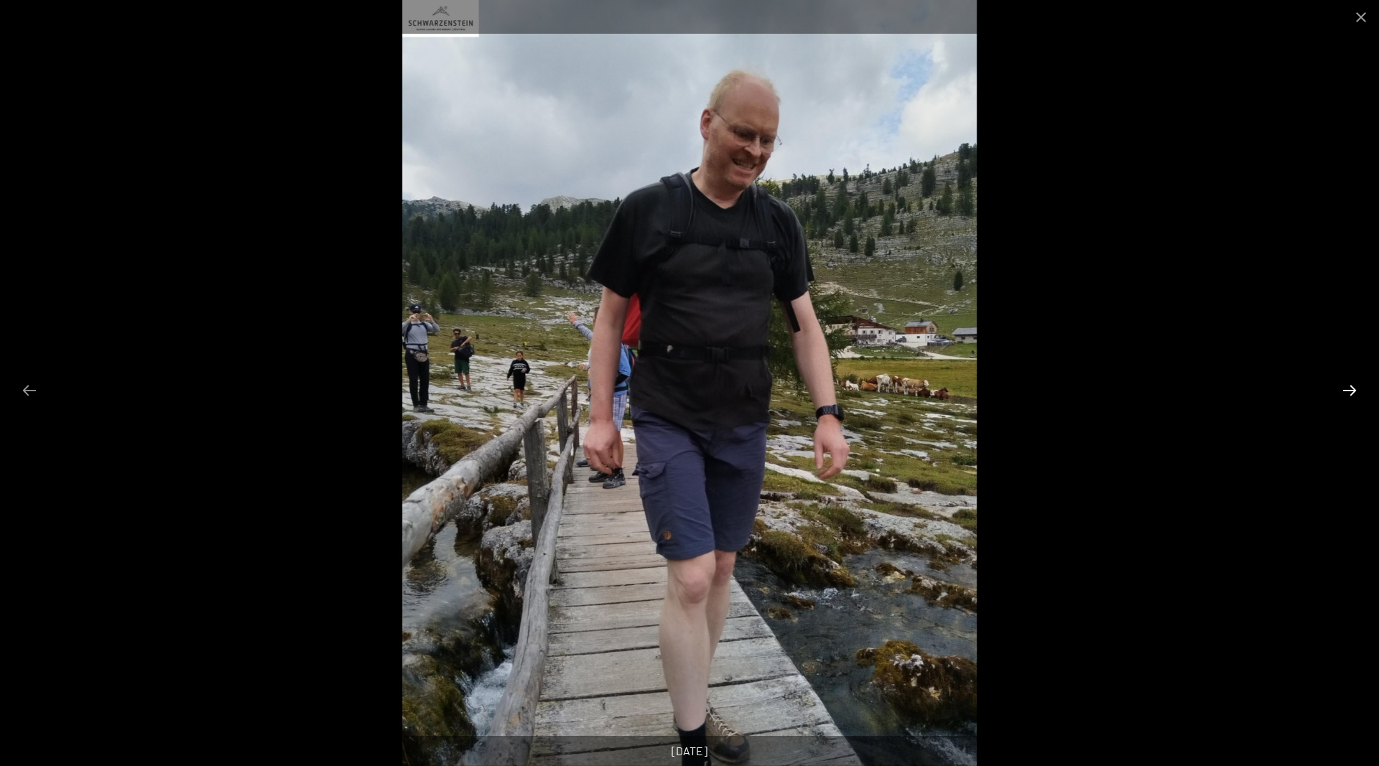
click at [1343, 385] on button "Next slide" at bounding box center [1349, 390] width 30 height 28
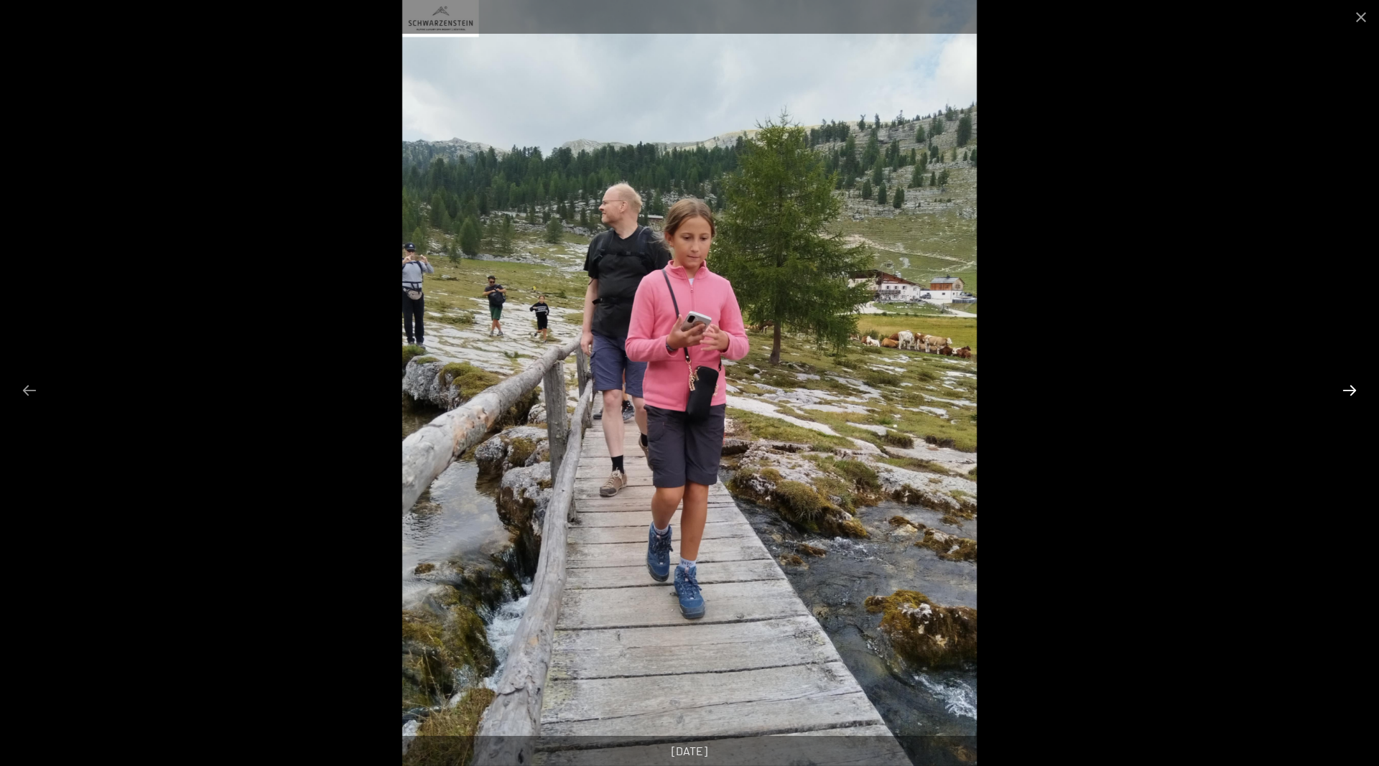
click at [1343, 385] on button "Next slide" at bounding box center [1349, 390] width 30 height 28
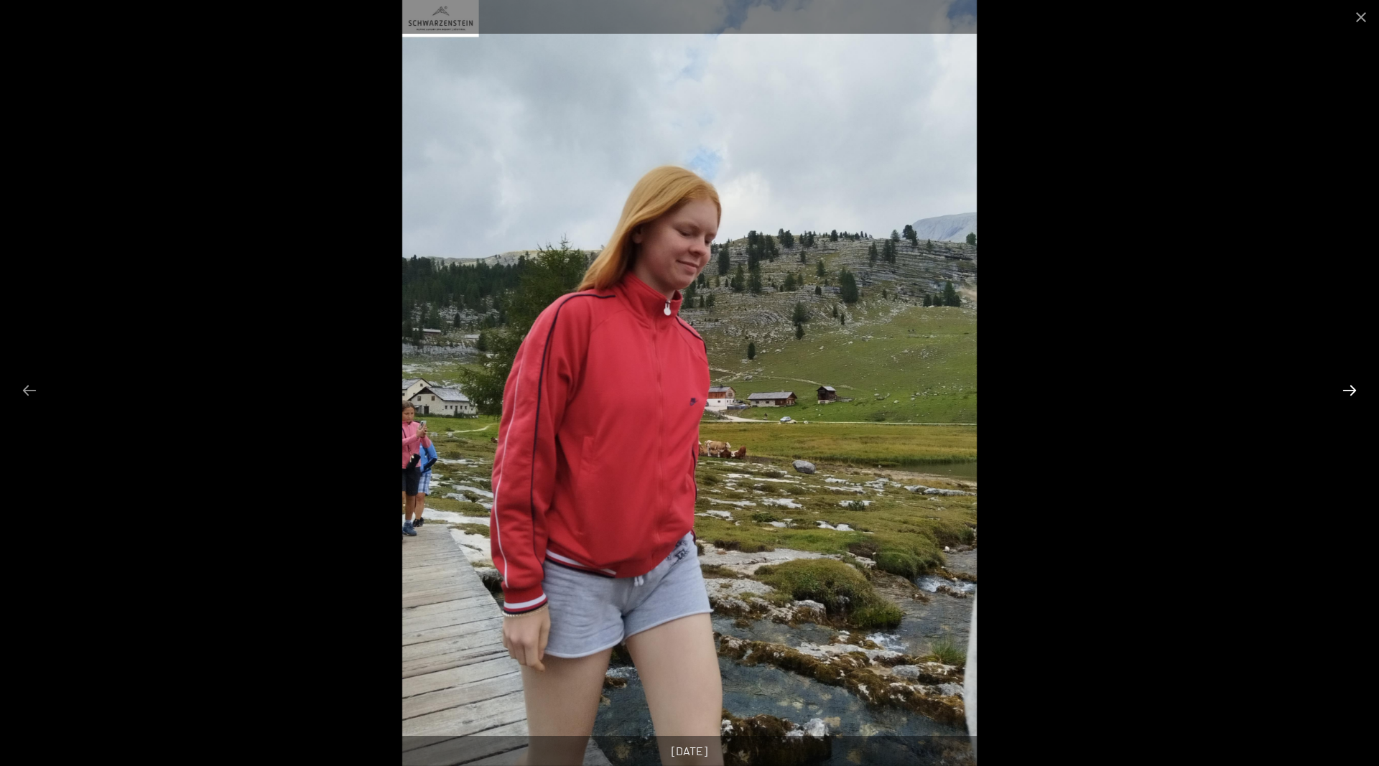
click at [1343, 385] on button "Next slide" at bounding box center [1349, 390] width 30 height 28
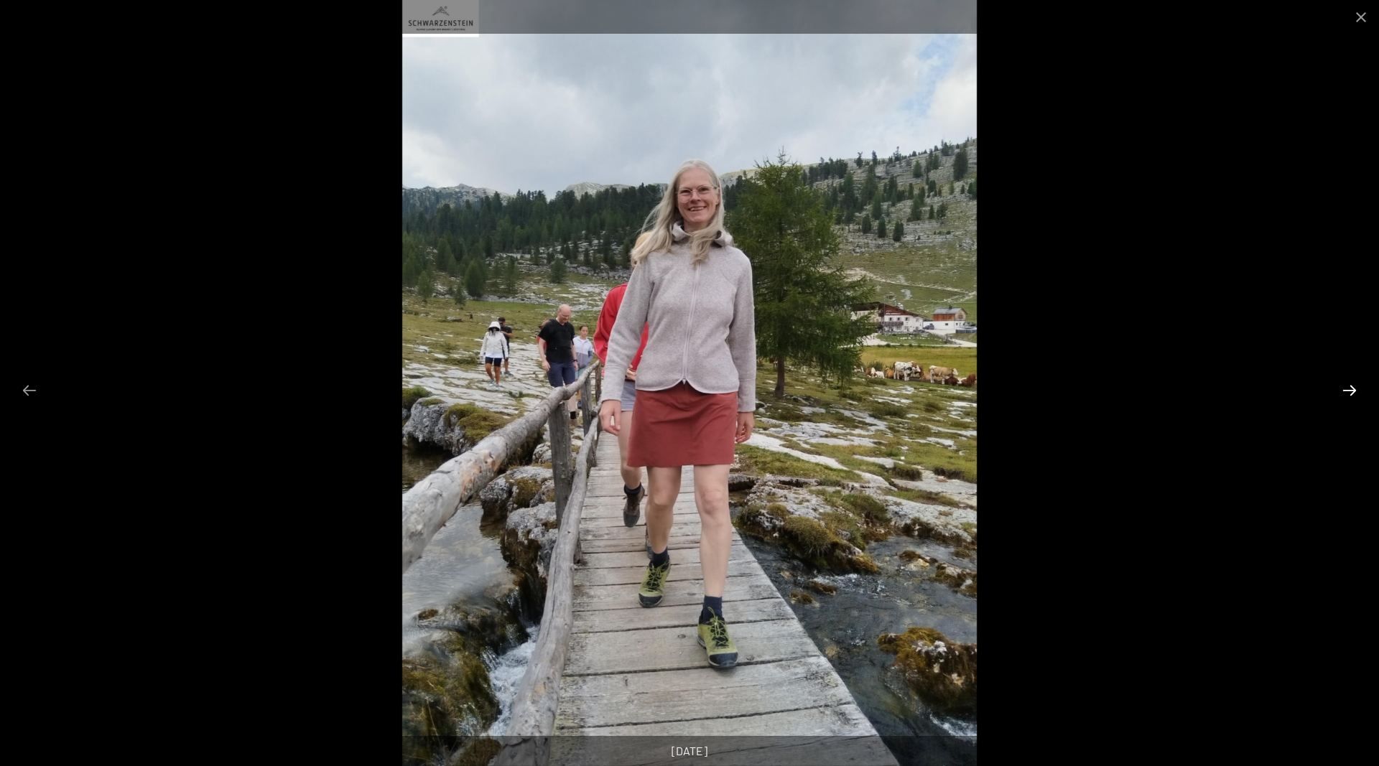
click at [1343, 385] on button "Next slide" at bounding box center [1349, 390] width 30 height 28
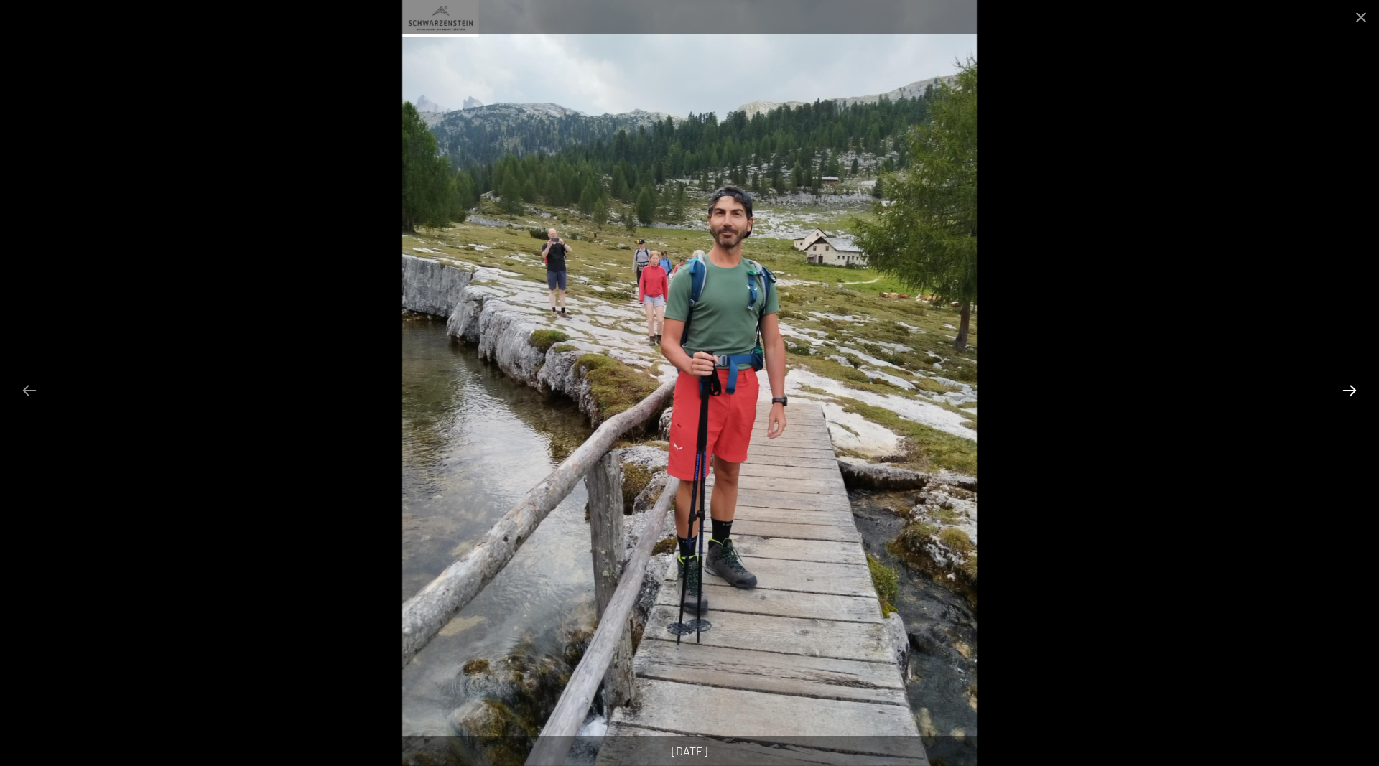
click at [1343, 385] on button "Next slide" at bounding box center [1349, 390] width 30 height 28
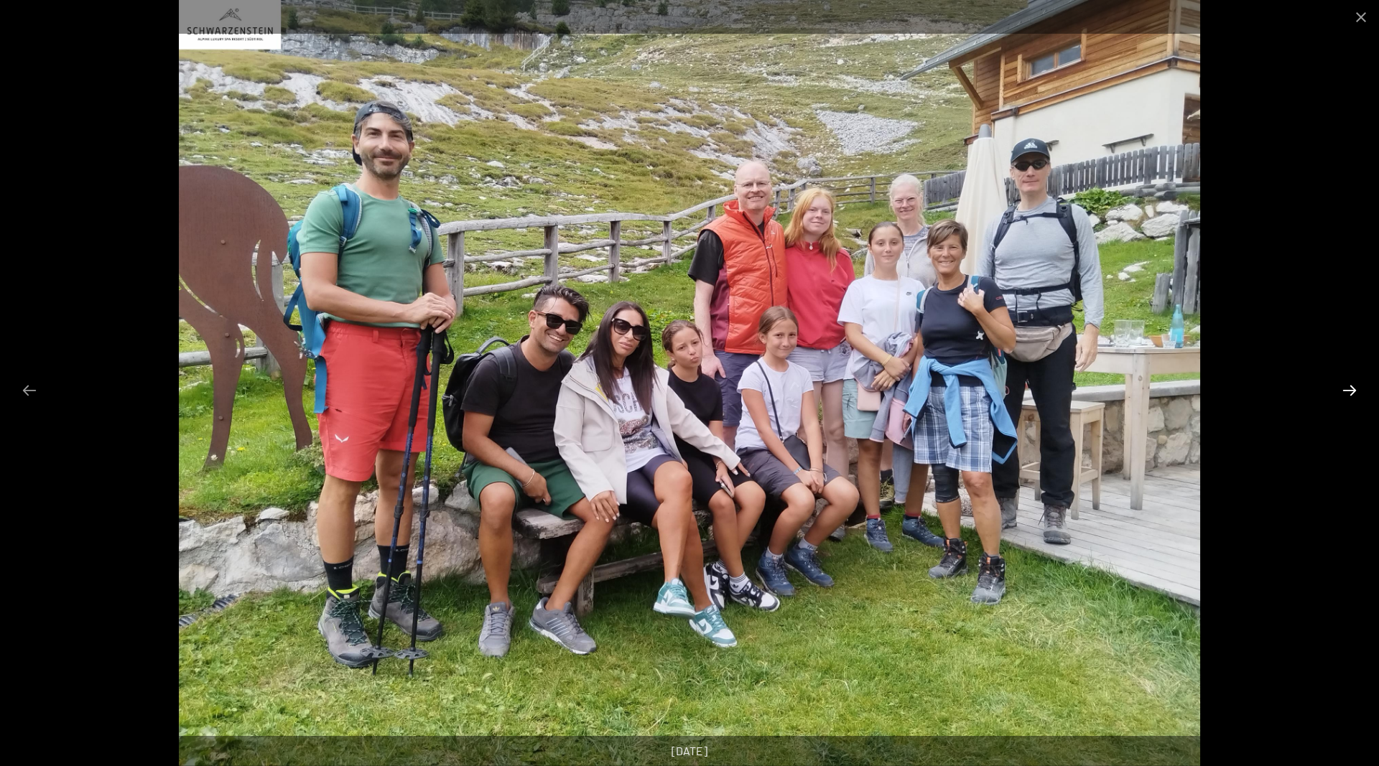
click at [1343, 385] on button "Next slide" at bounding box center [1349, 390] width 30 height 28
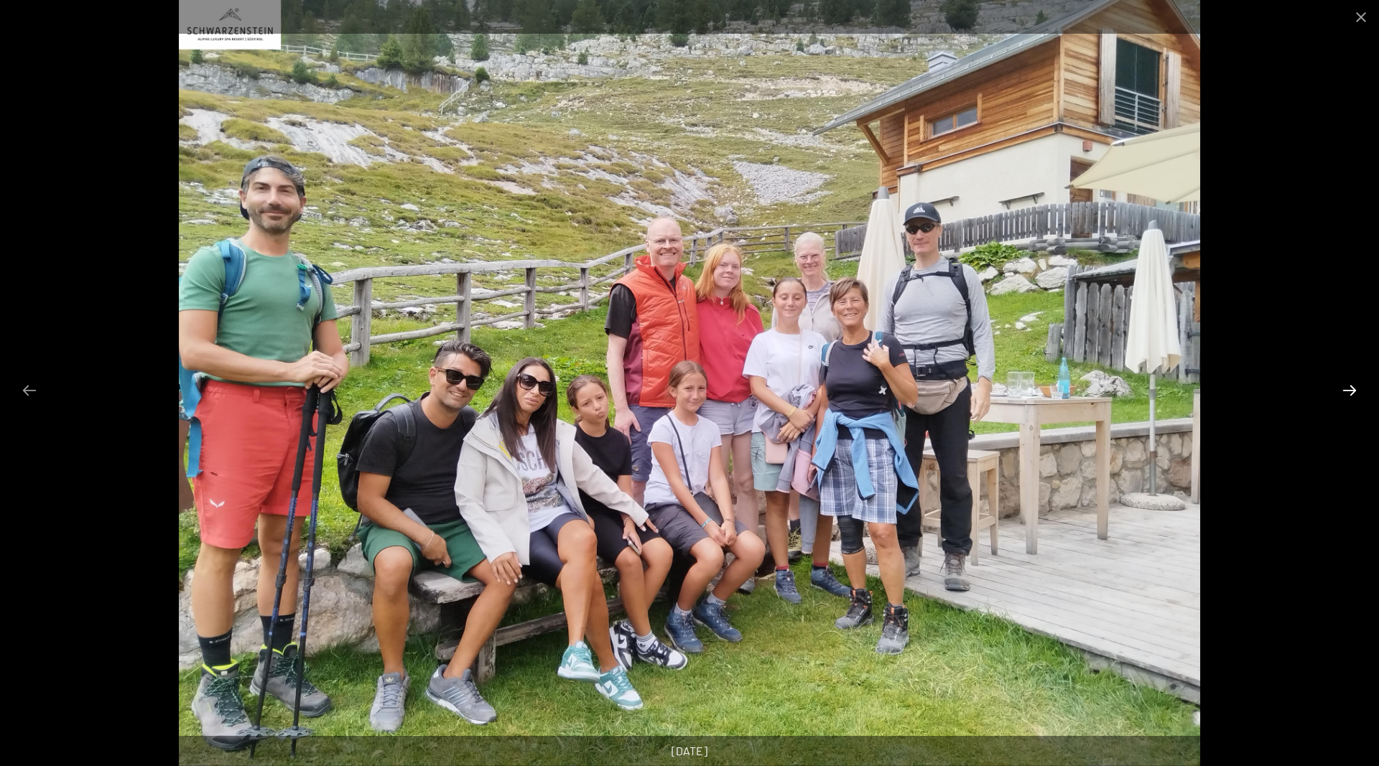
click at [1343, 385] on button "Next slide" at bounding box center [1349, 390] width 30 height 28
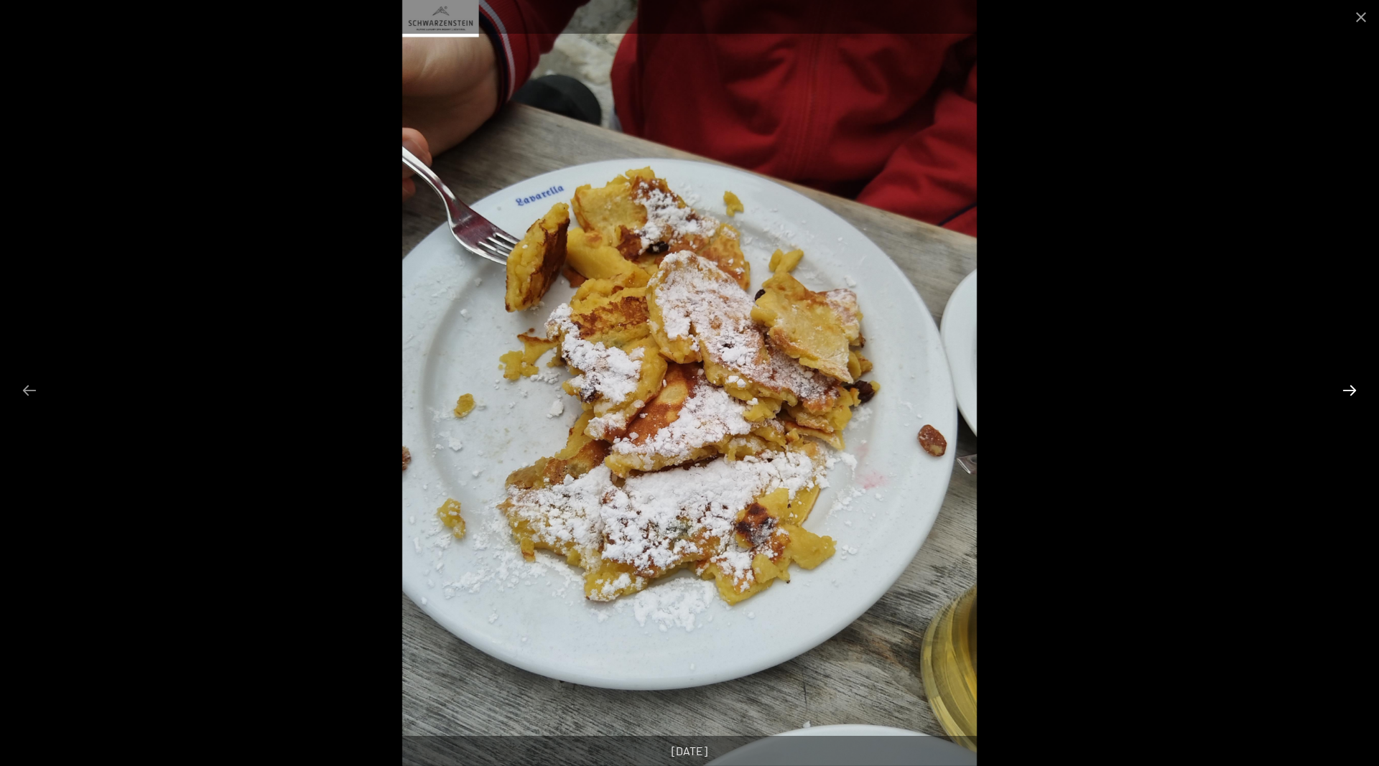
click at [1343, 385] on button "Next slide" at bounding box center [1349, 390] width 30 height 28
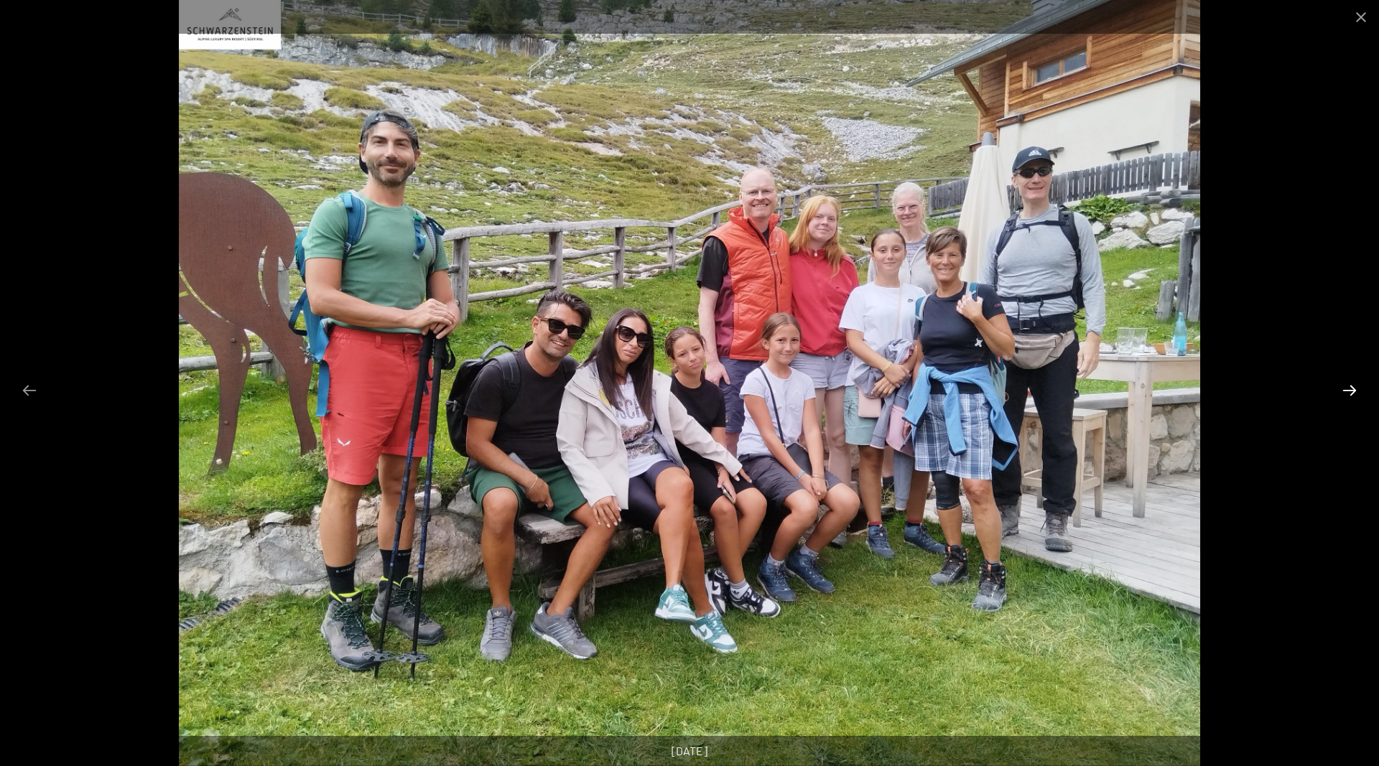
click at [1343, 385] on button "Next slide" at bounding box center [1349, 390] width 30 height 28
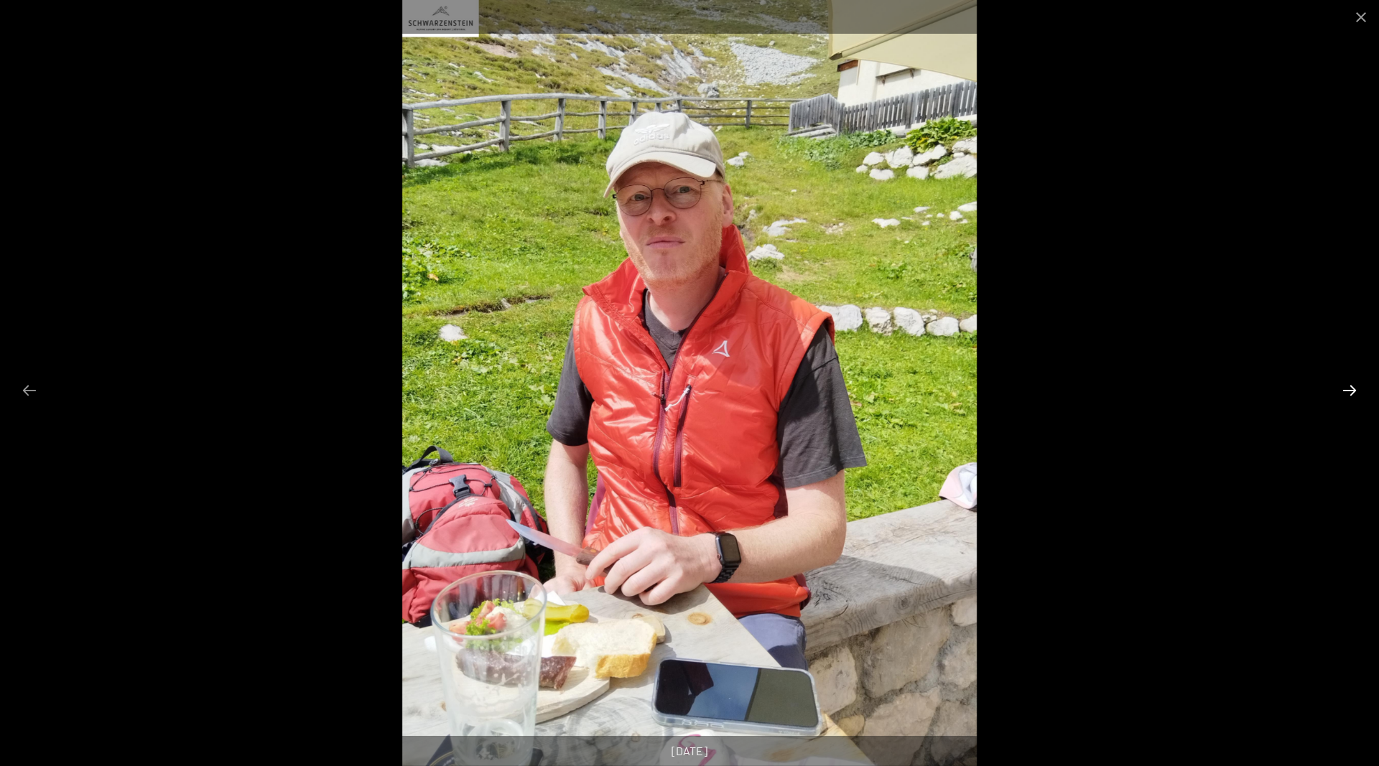
click at [1343, 385] on button "Next slide" at bounding box center [1349, 390] width 30 height 28
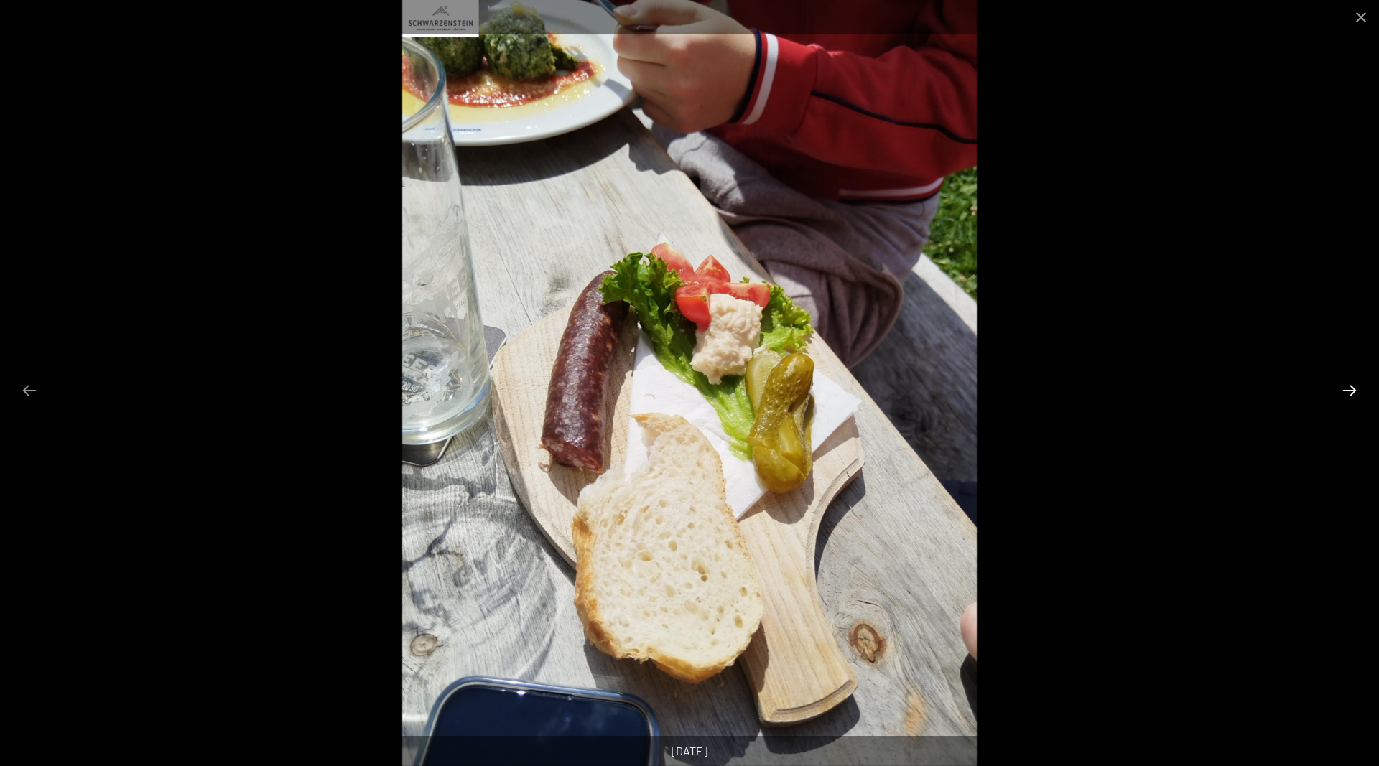
click at [1343, 385] on button "Next slide" at bounding box center [1349, 390] width 30 height 28
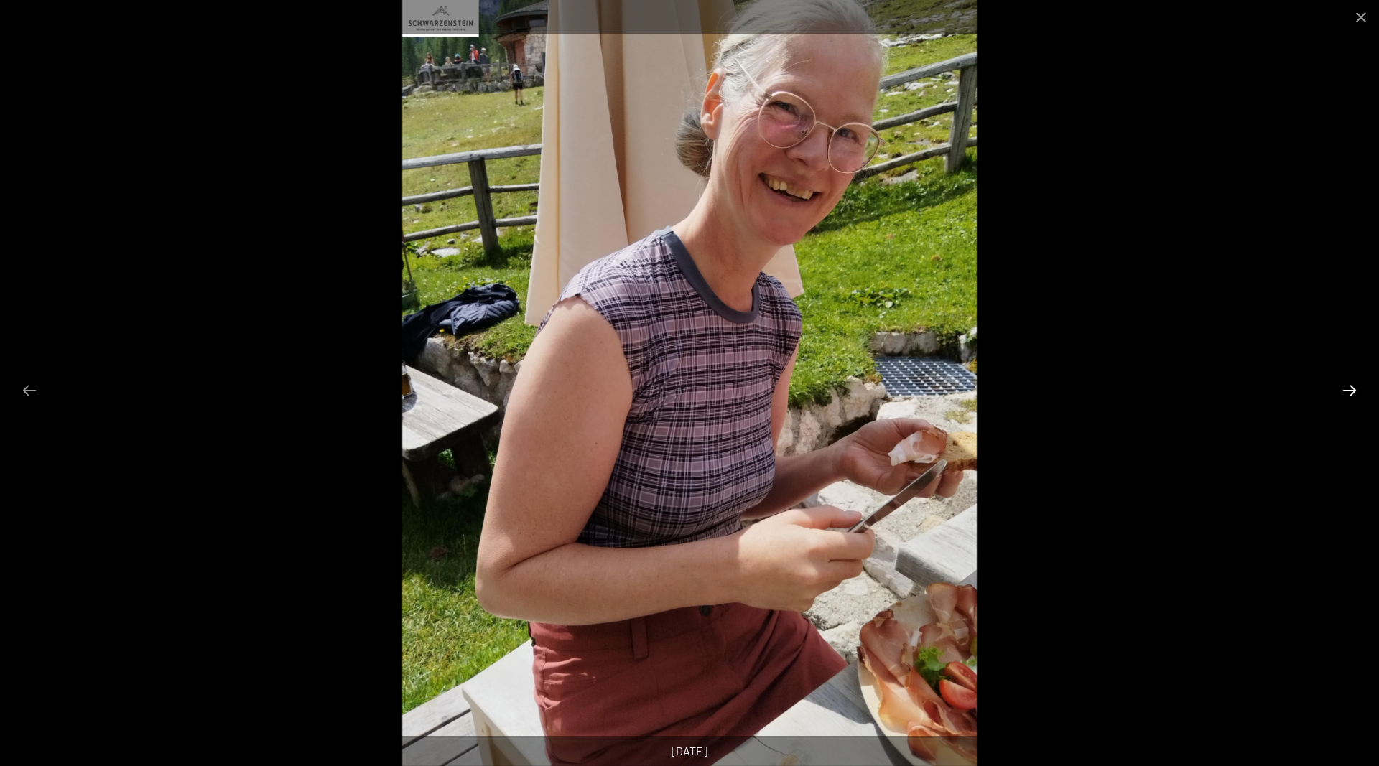
click at [1343, 385] on button "Next slide" at bounding box center [1349, 390] width 30 height 28
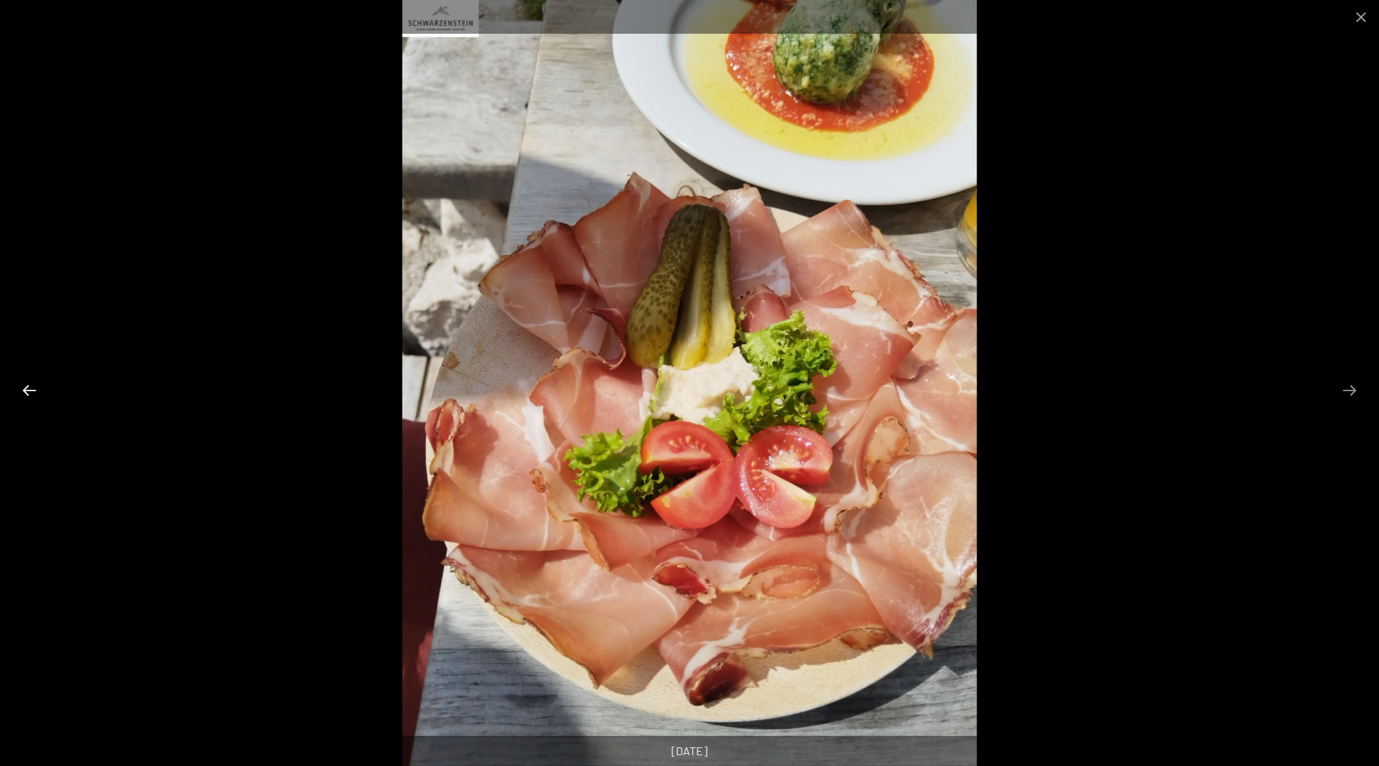
click at [30, 389] on button "Previous slide" at bounding box center [29, 390] width 30 height 28
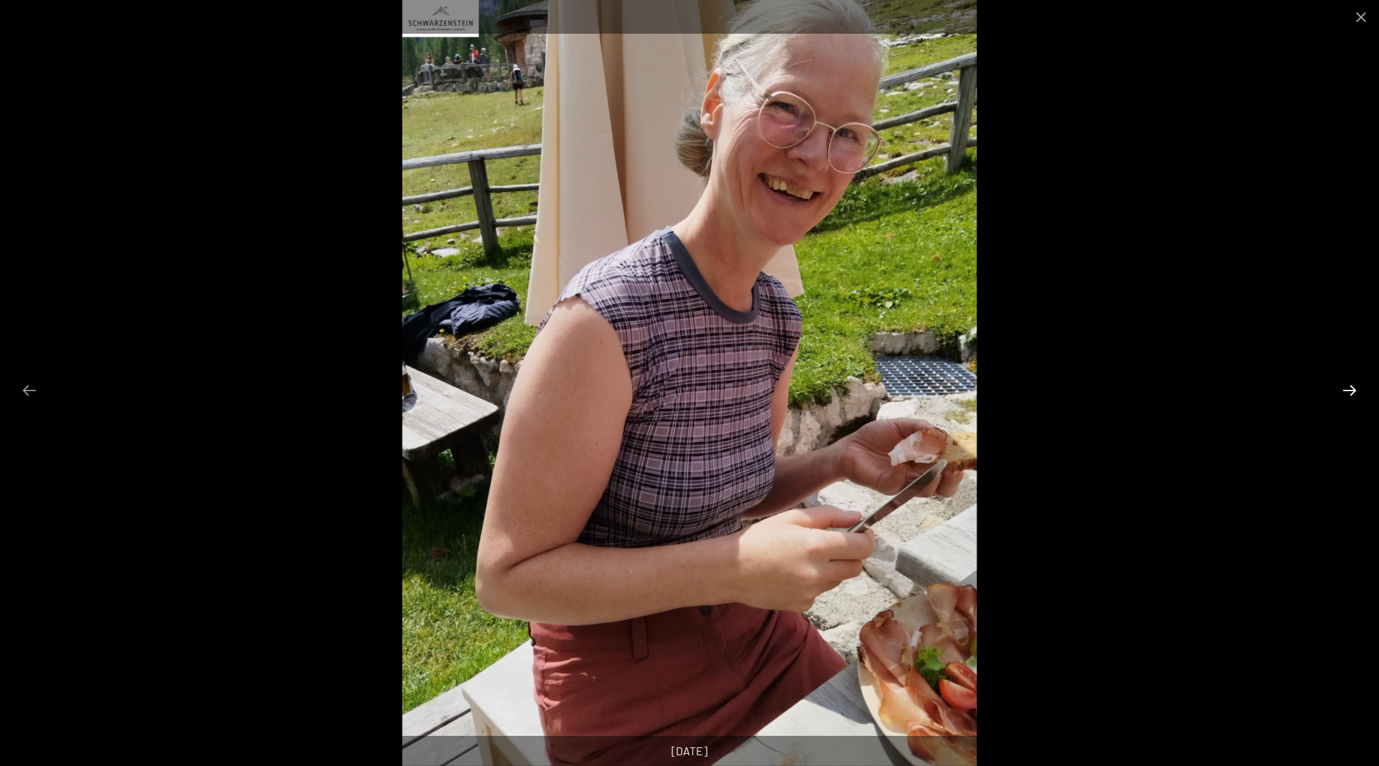
click at [1341, 390] on button "Next slide" at bounding box center [1349, 390] width 30 height 28
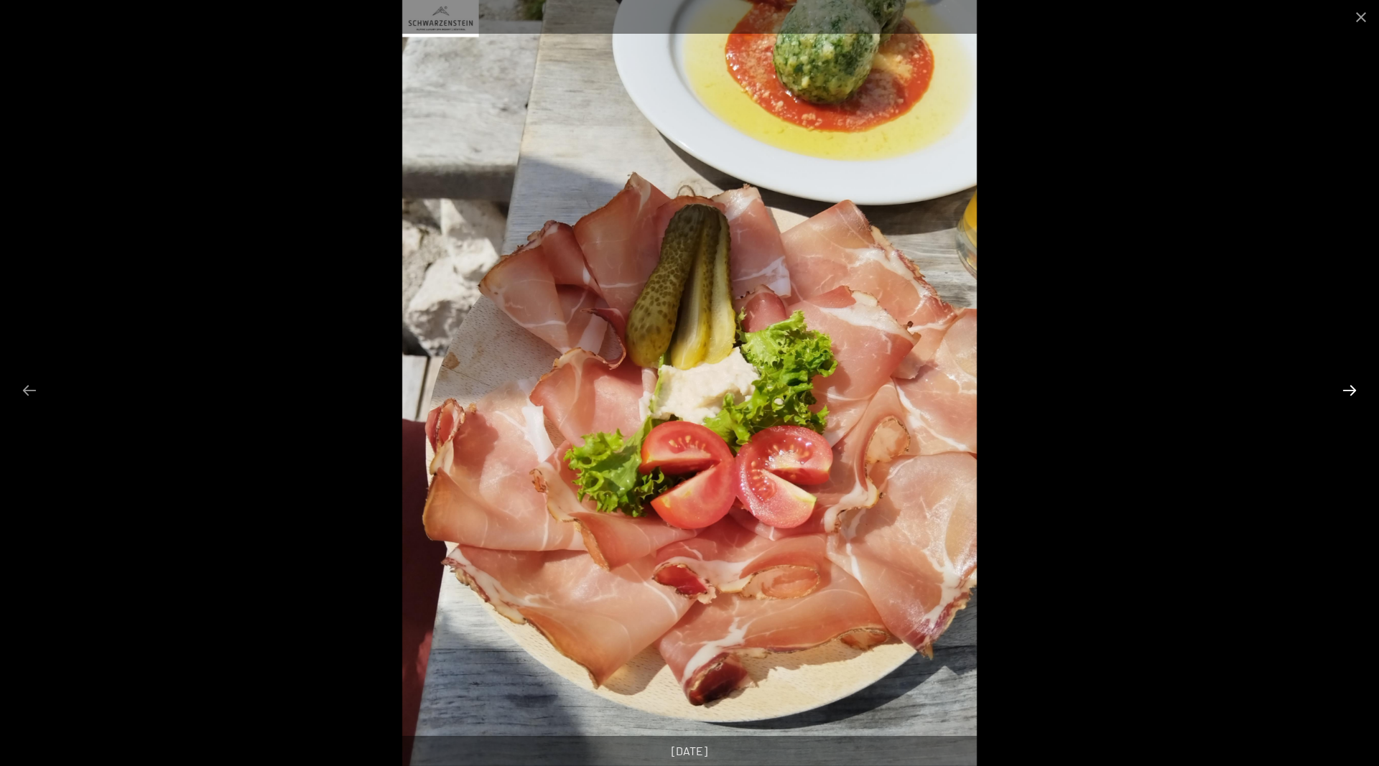
click at [1341, 390] on button "Next slide" at bounding box center [1349, 390] width 30 height 28
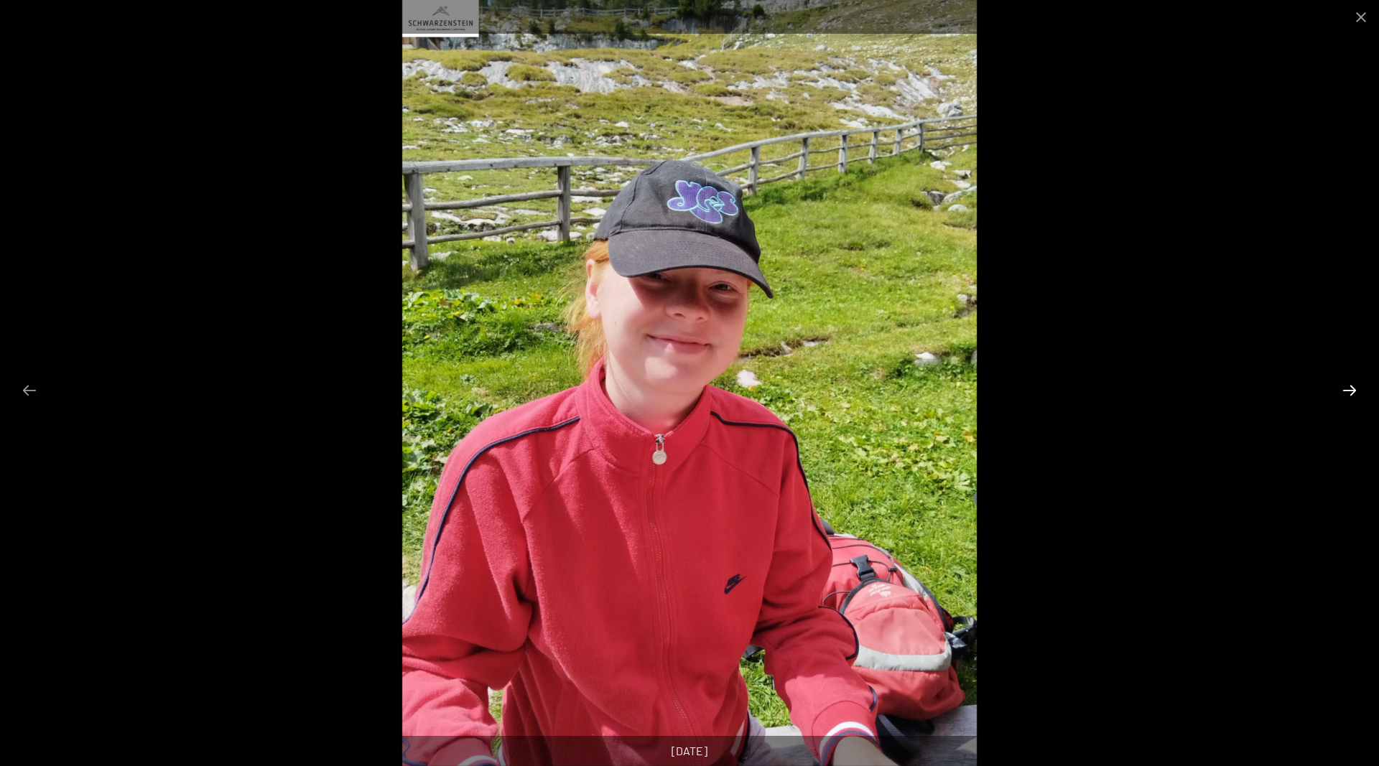
click at [1341, 390] on button "Next slide" at bounding box center [1349, 390] width 30 height 28
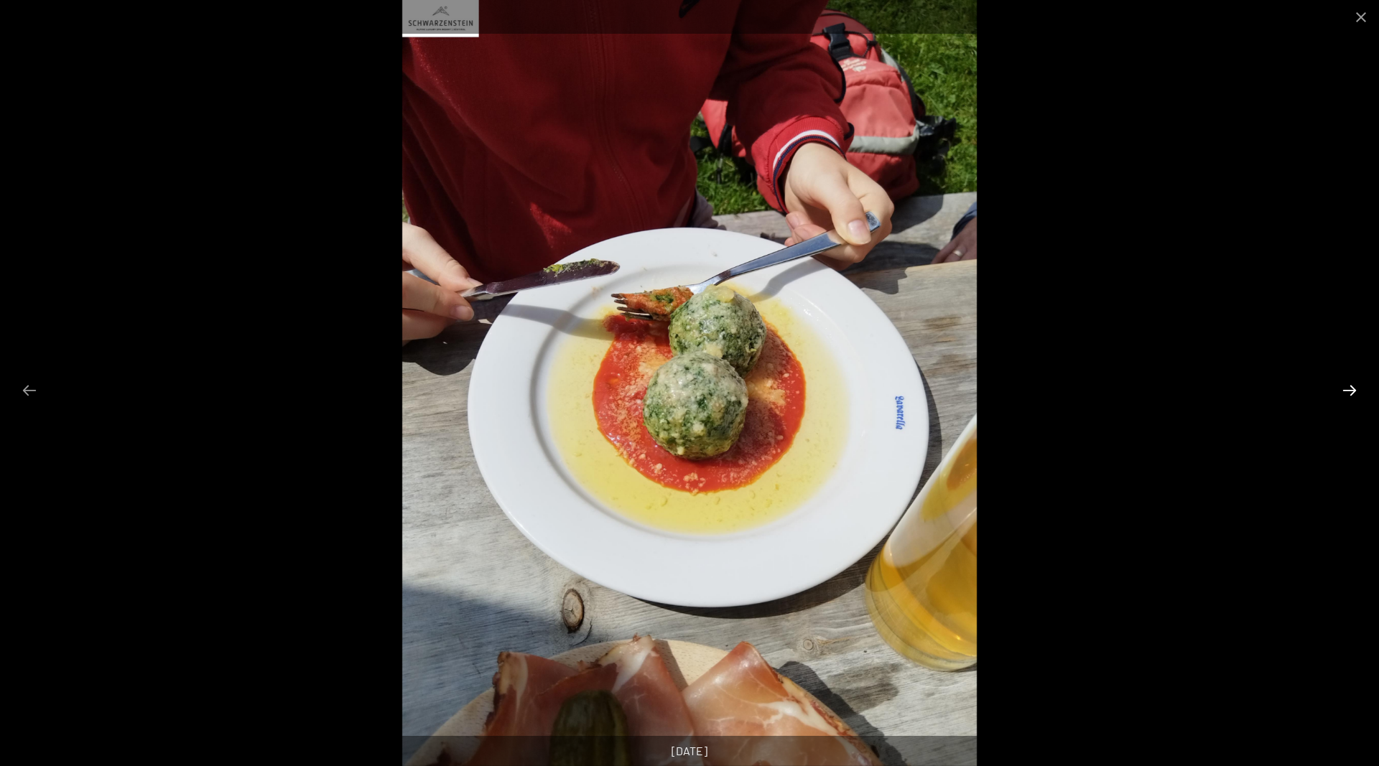
click at [1341, 390] on button "Next slide" at bounding box center [1349, 390] width 30 height 28
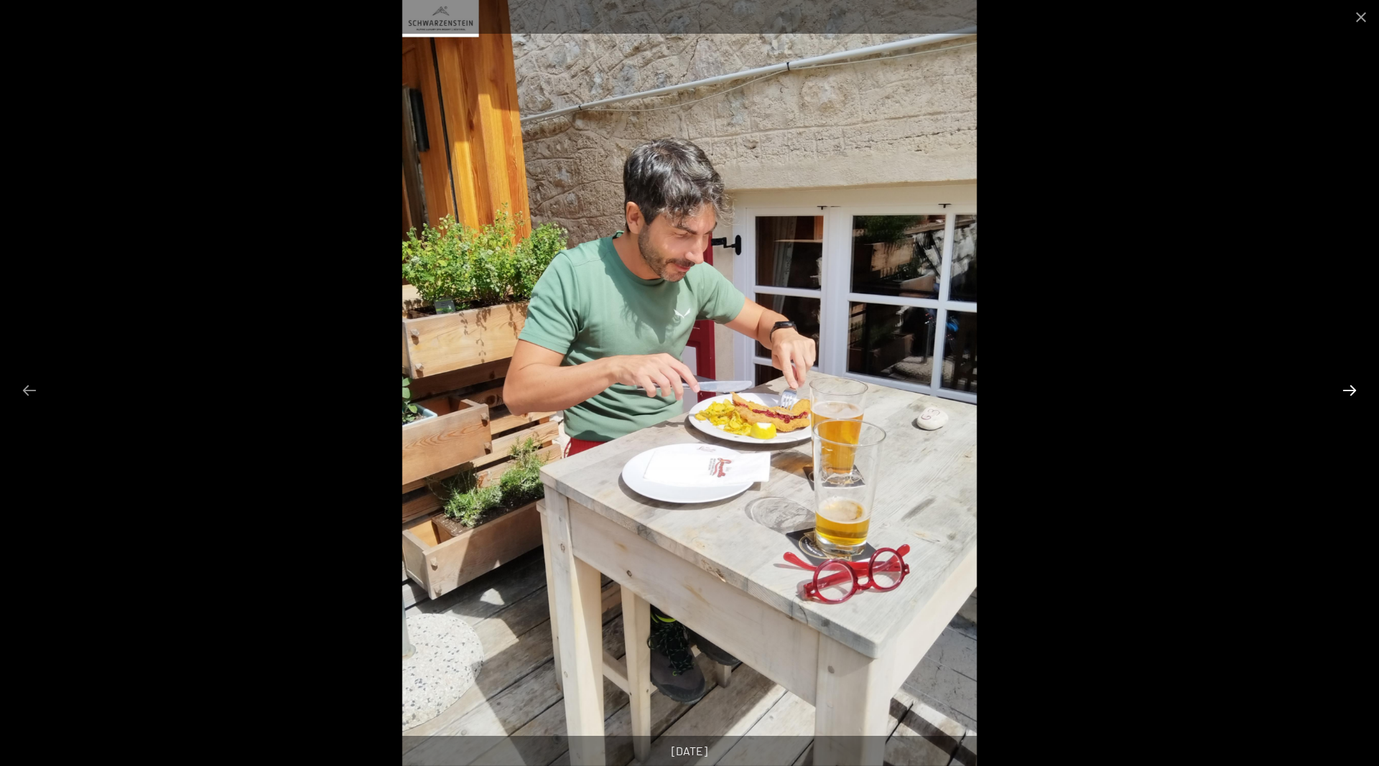
click at [1341, 390] on button "Next slide" at bounding box center [1349, 390] width 30 height 28
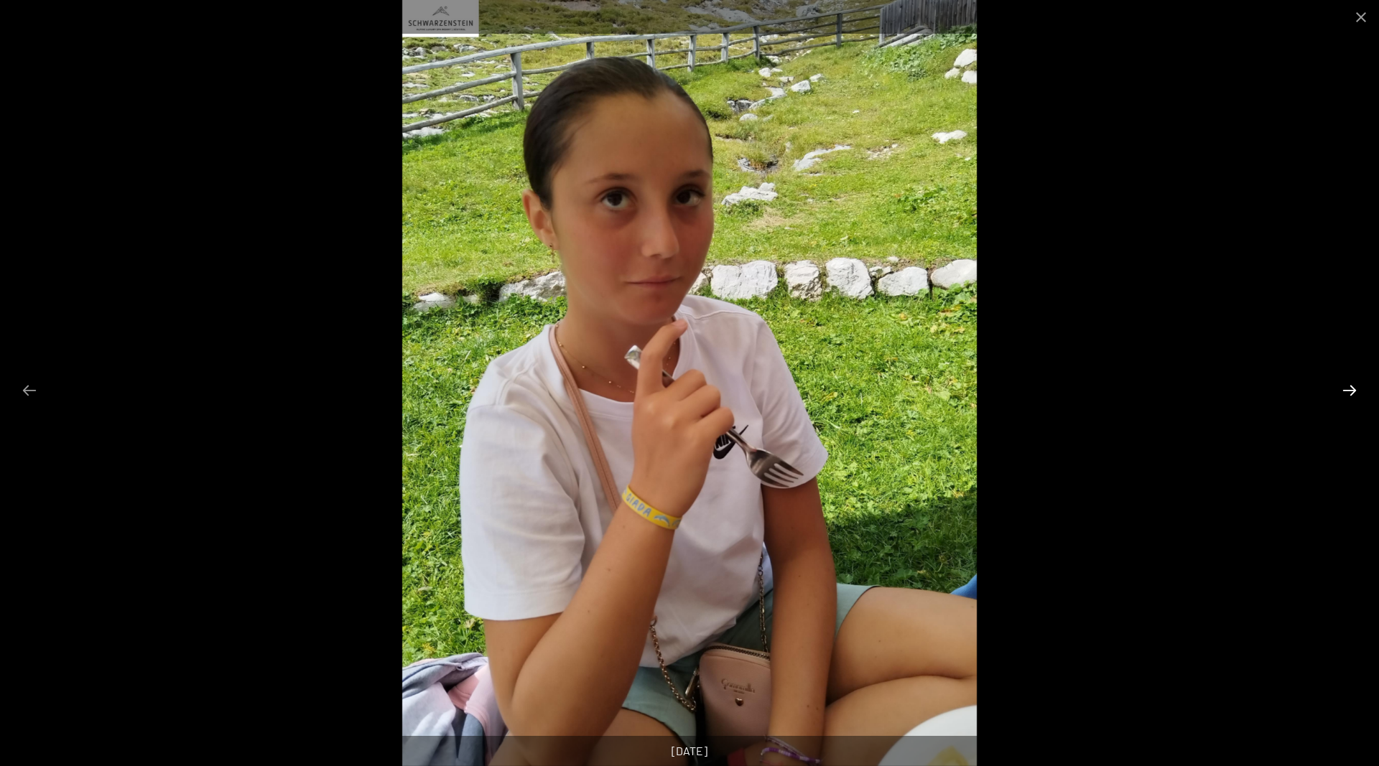
click at [1341, 390] on button "Next slide" at bounding box center [1349, 390] width 30 height 28
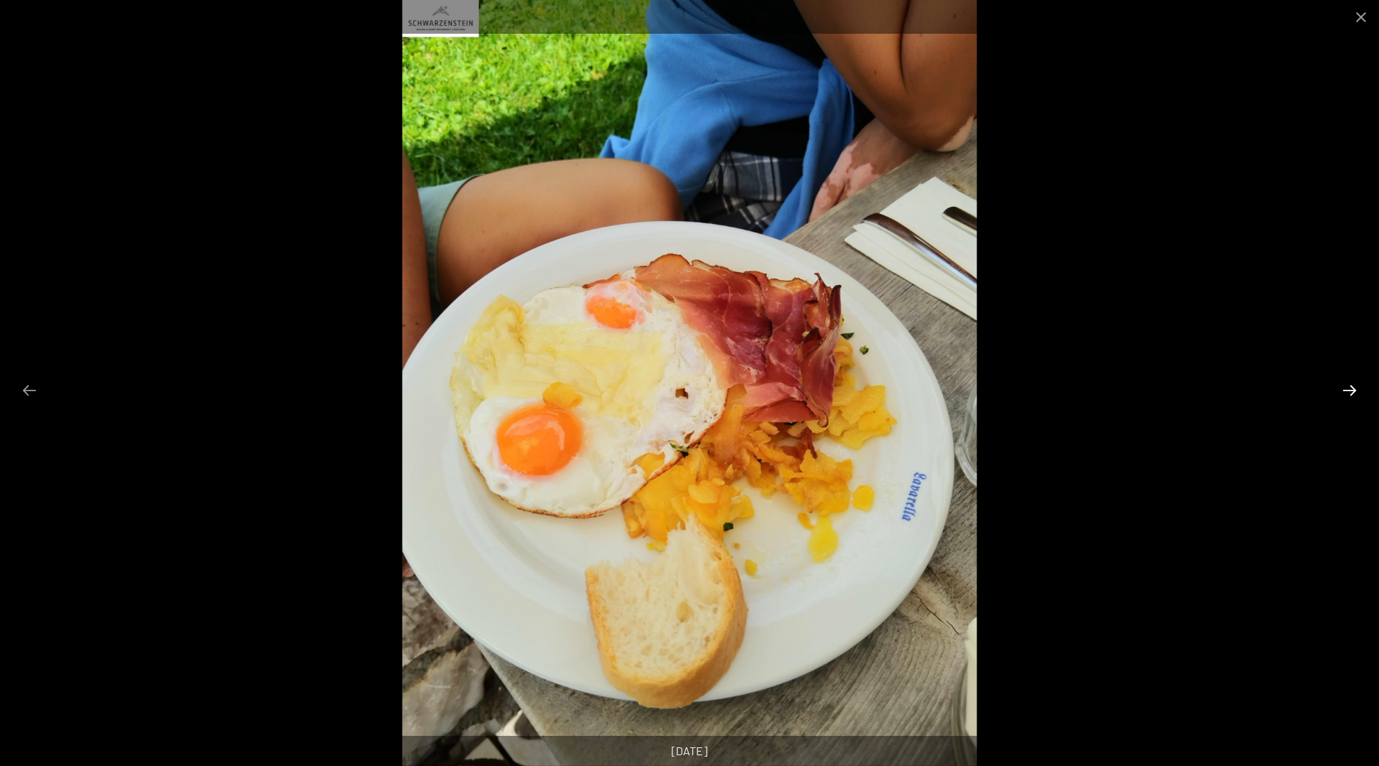
click at [1341, 390] on button "Next slide" at bounding box center [1349, 390] width 30 height 28
